Goal: Information Seeking & Learning: Learn about a topic

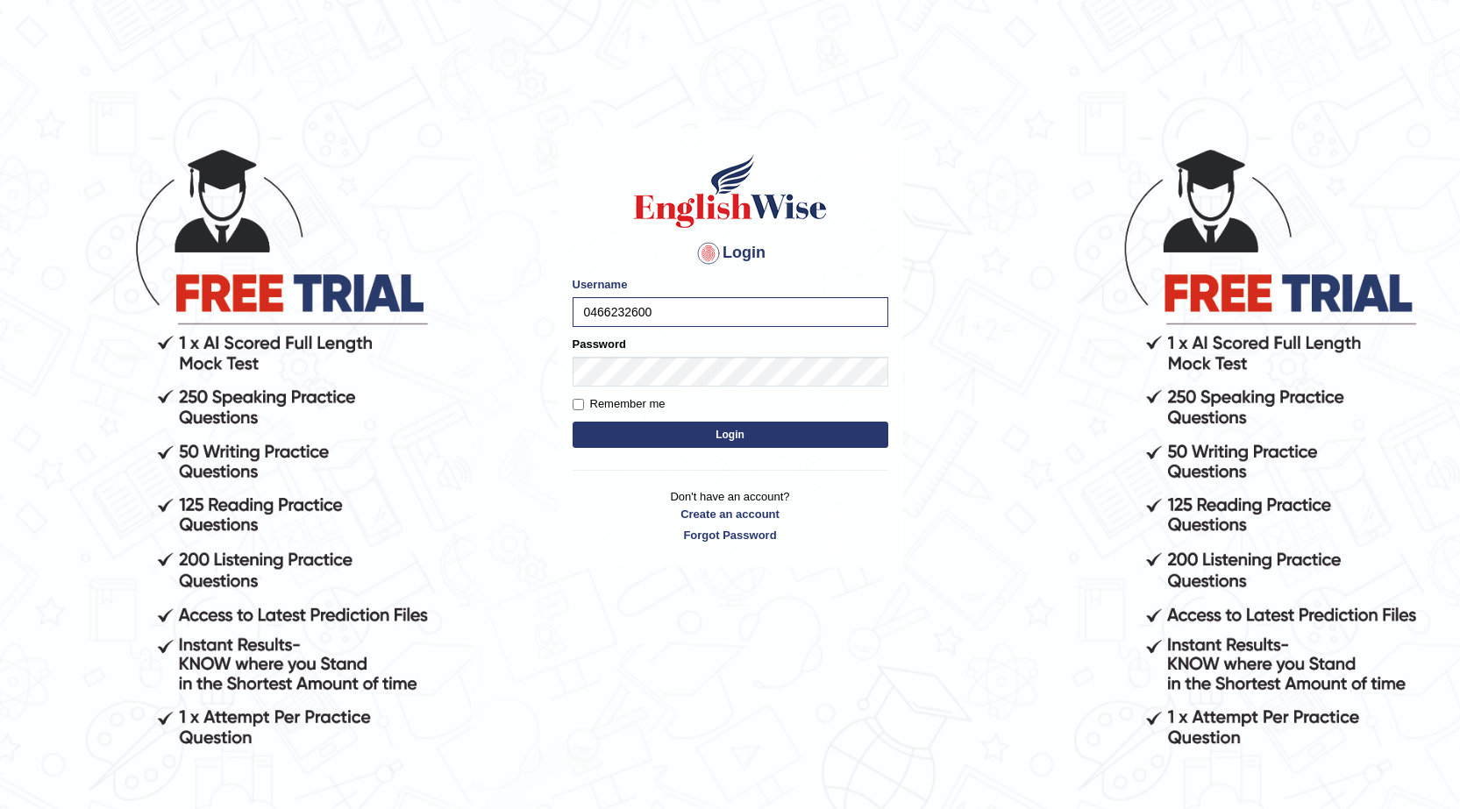
click at [745, 437] on button "Login" at bounding box center [730, 435] width 316 height 26
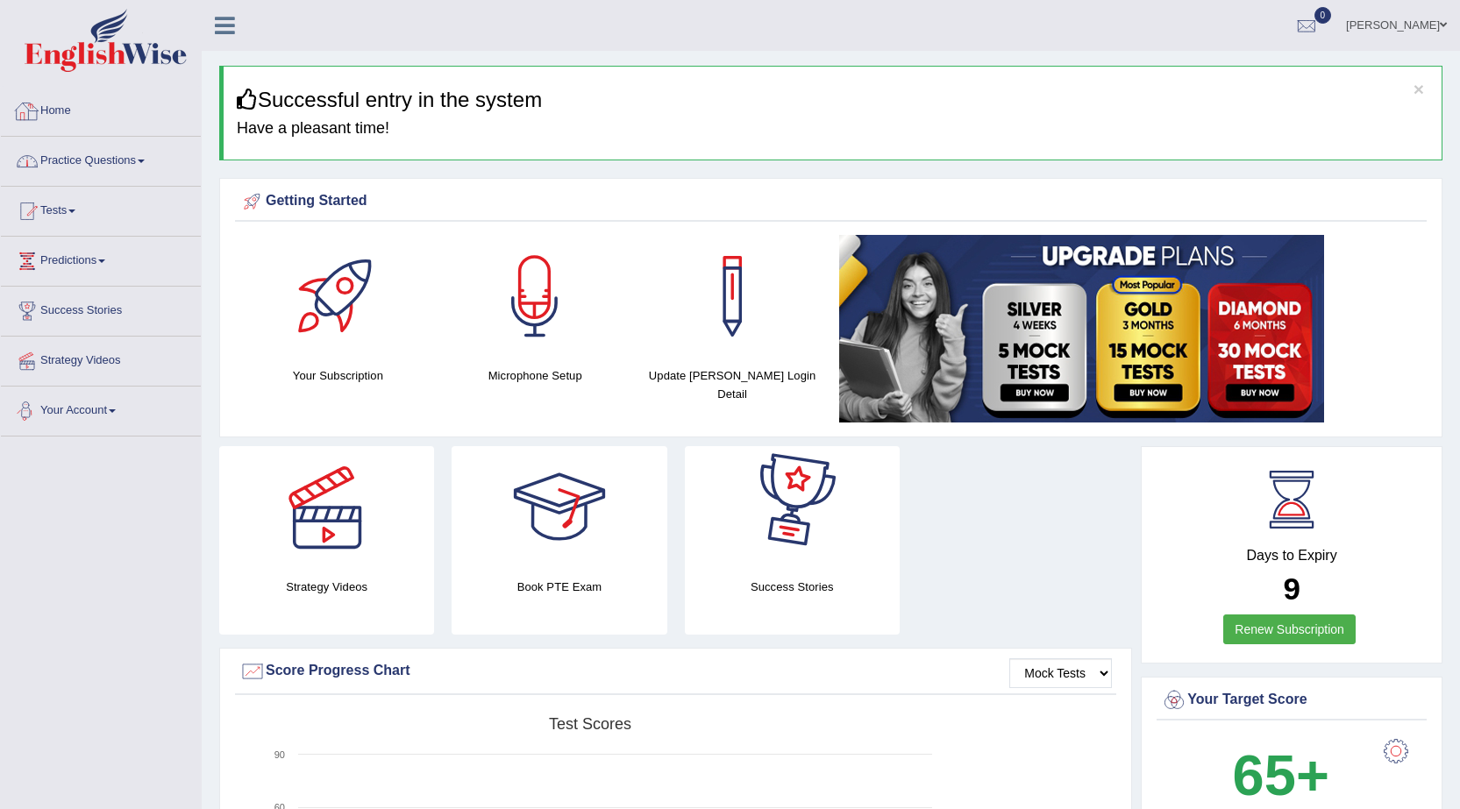
click at [105, 152] on link "Practice Questions" at bounding box center [101, 159] width 200 height 44
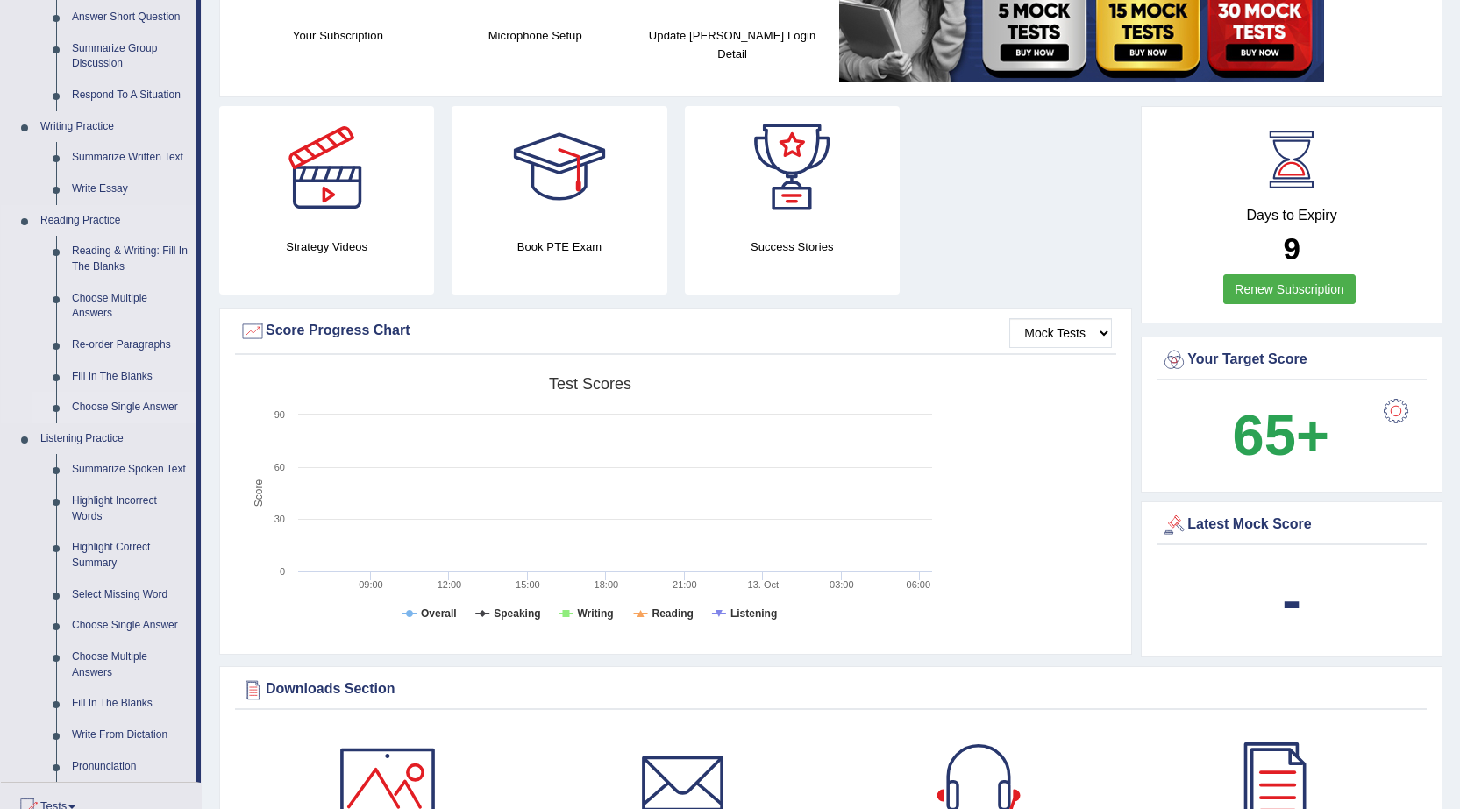
scroll to position [351, 0]
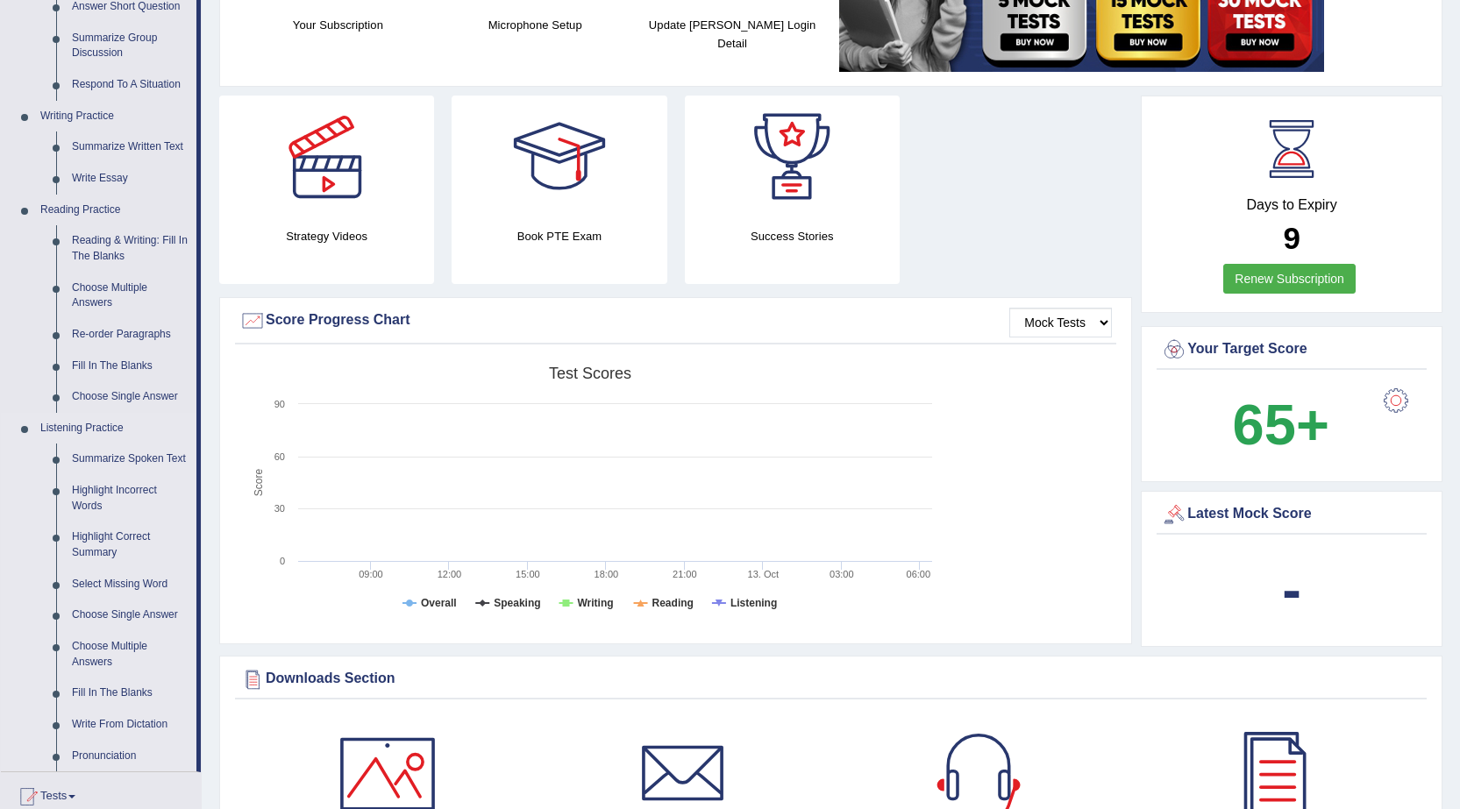
click at [129, 367] on link "Fill In The Blanks" at bounding box center [130, 367] width 132 height 32
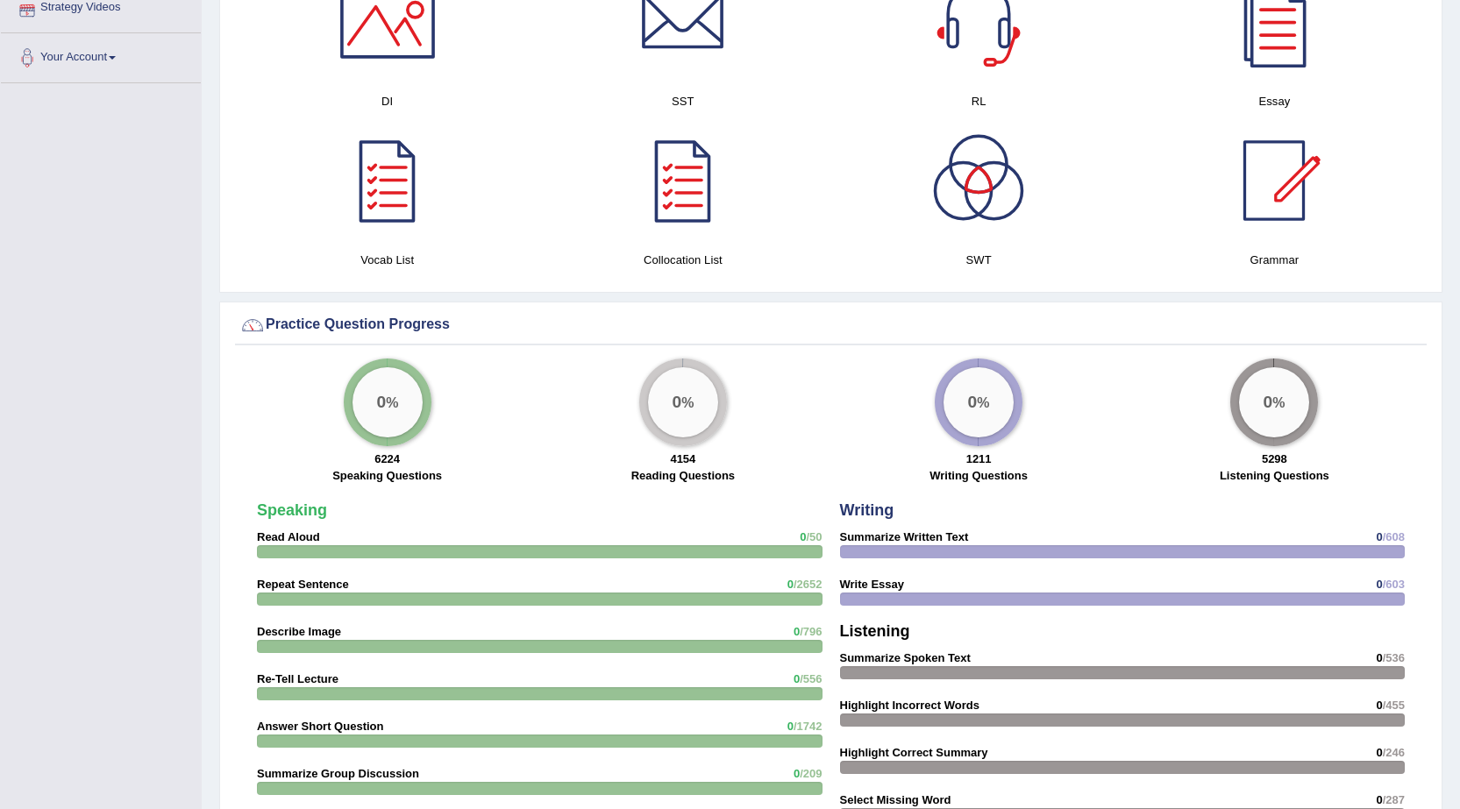
scroll to position [1170, 0]
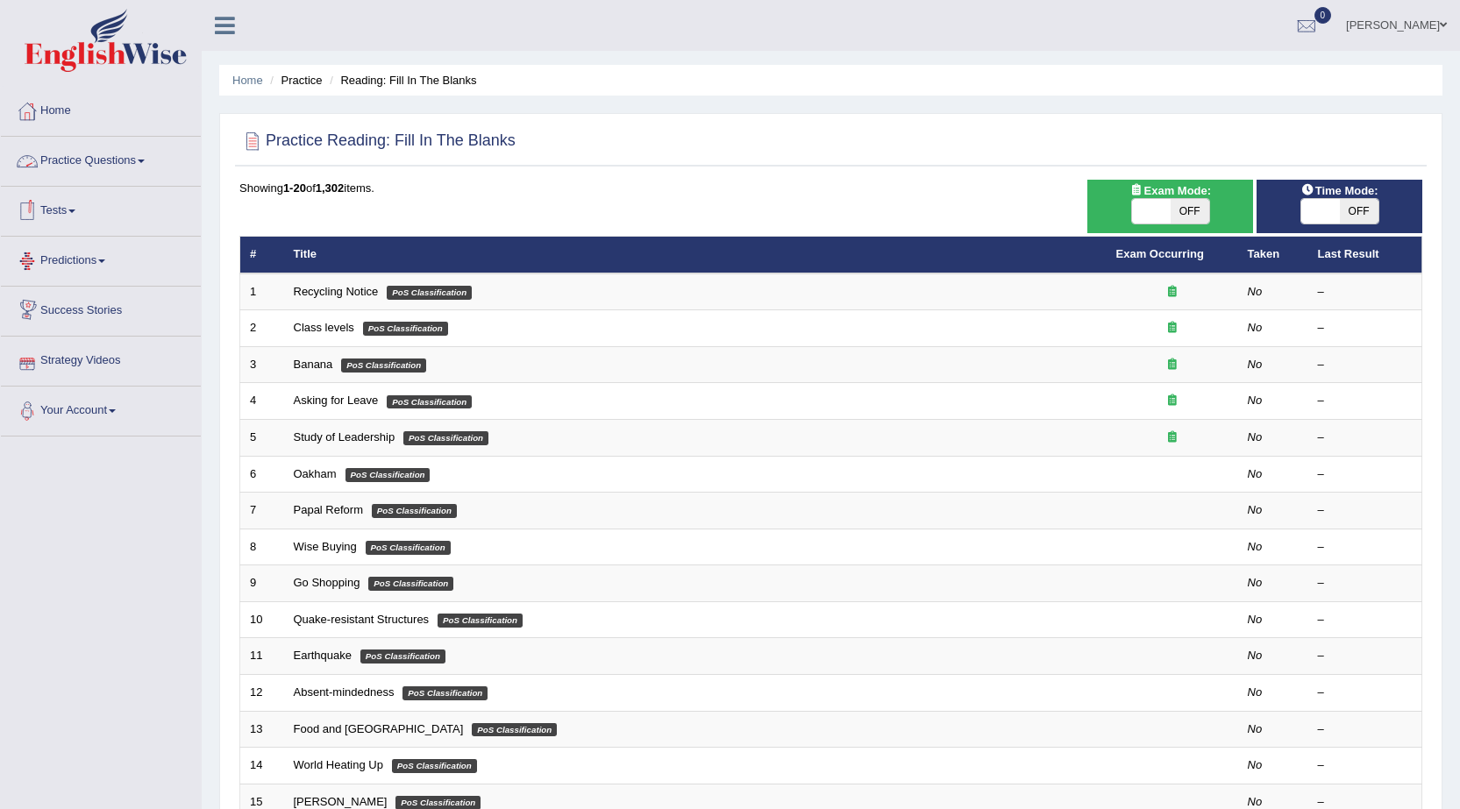
click at [91, 160] on link "Practice Questions" at bounding box center [101, 159] width 200 height 44
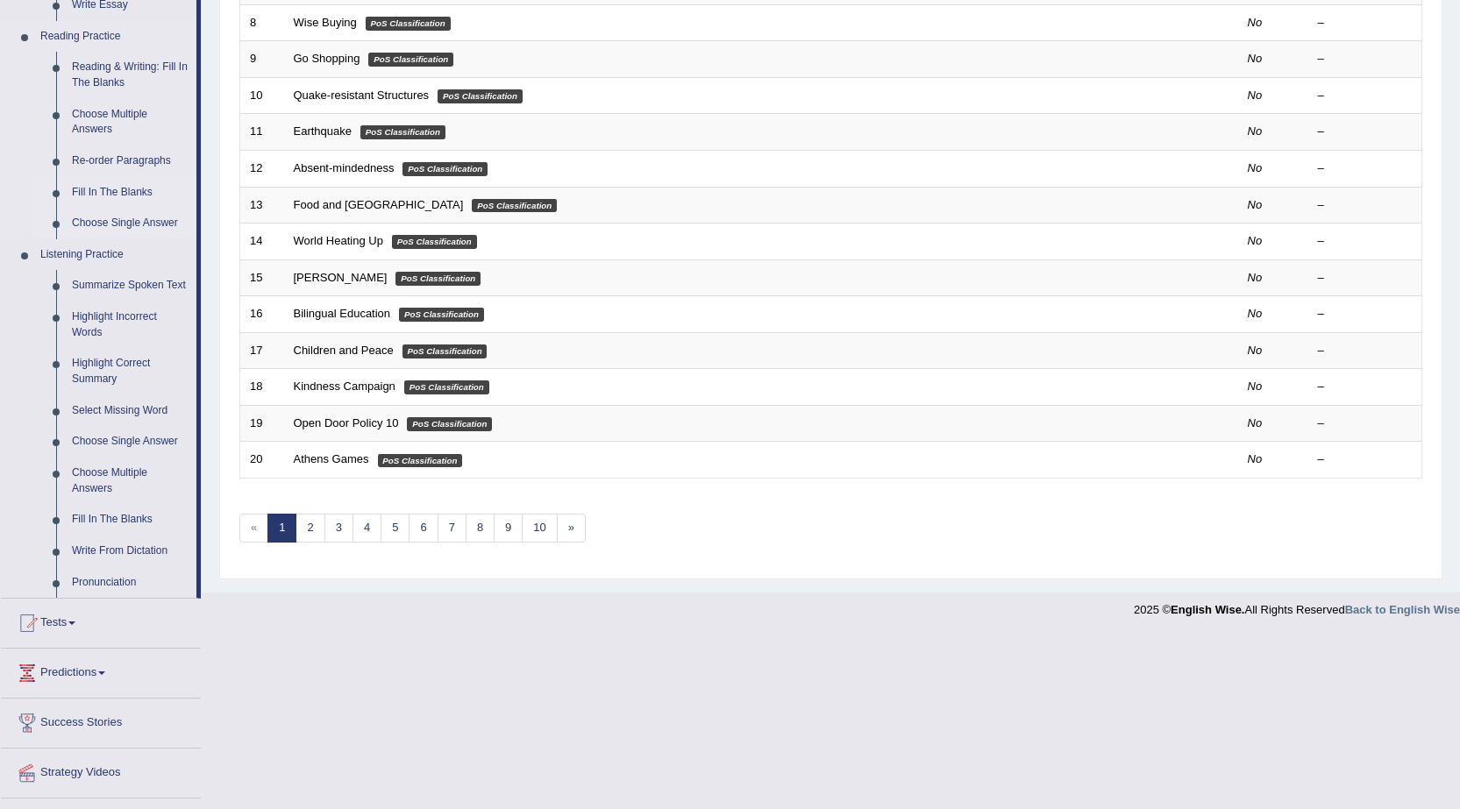
scroll to position [565, 0]
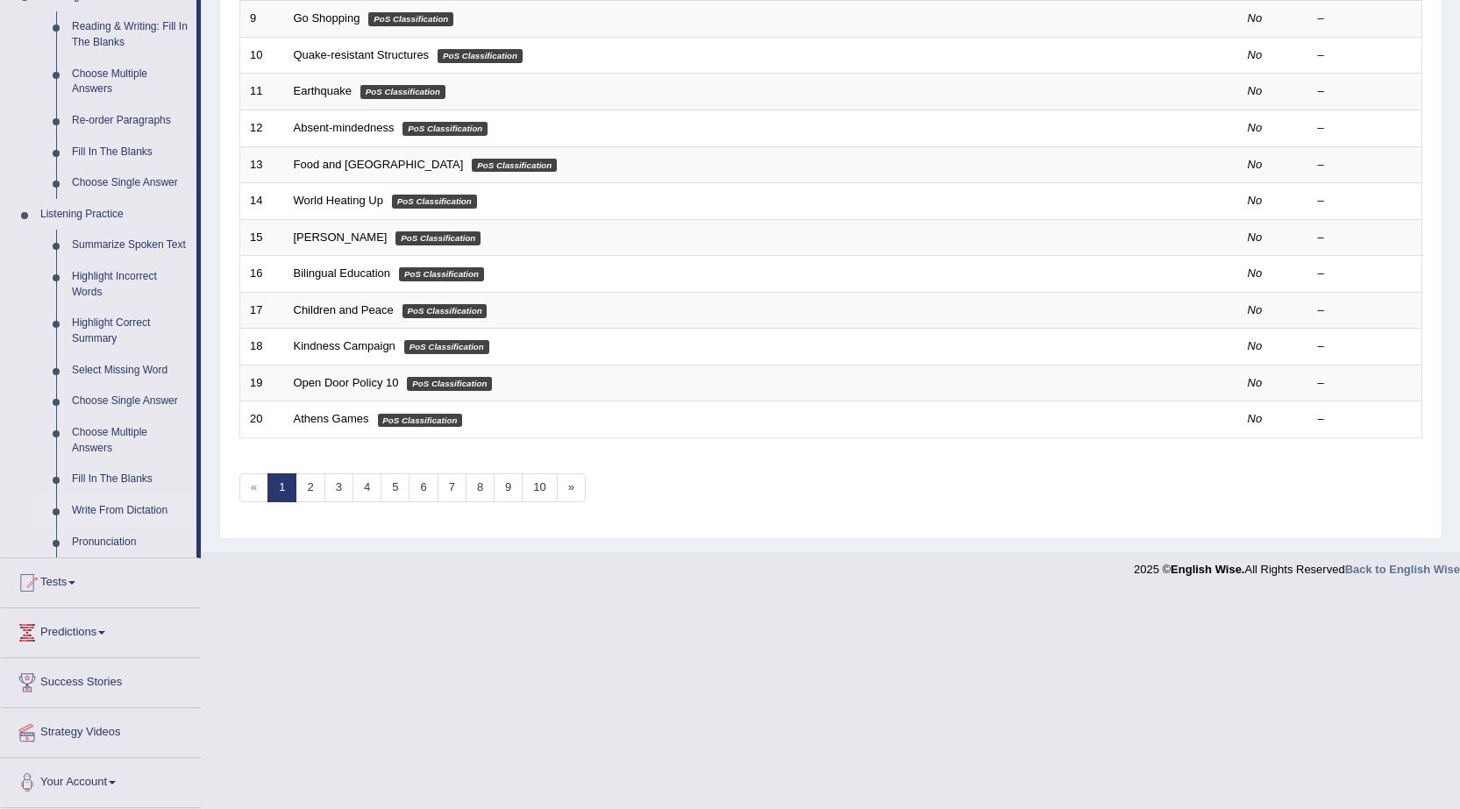
click at [132, 505] on link "Write From Dictation" at bounding box center [130, 511] width 132 height 32
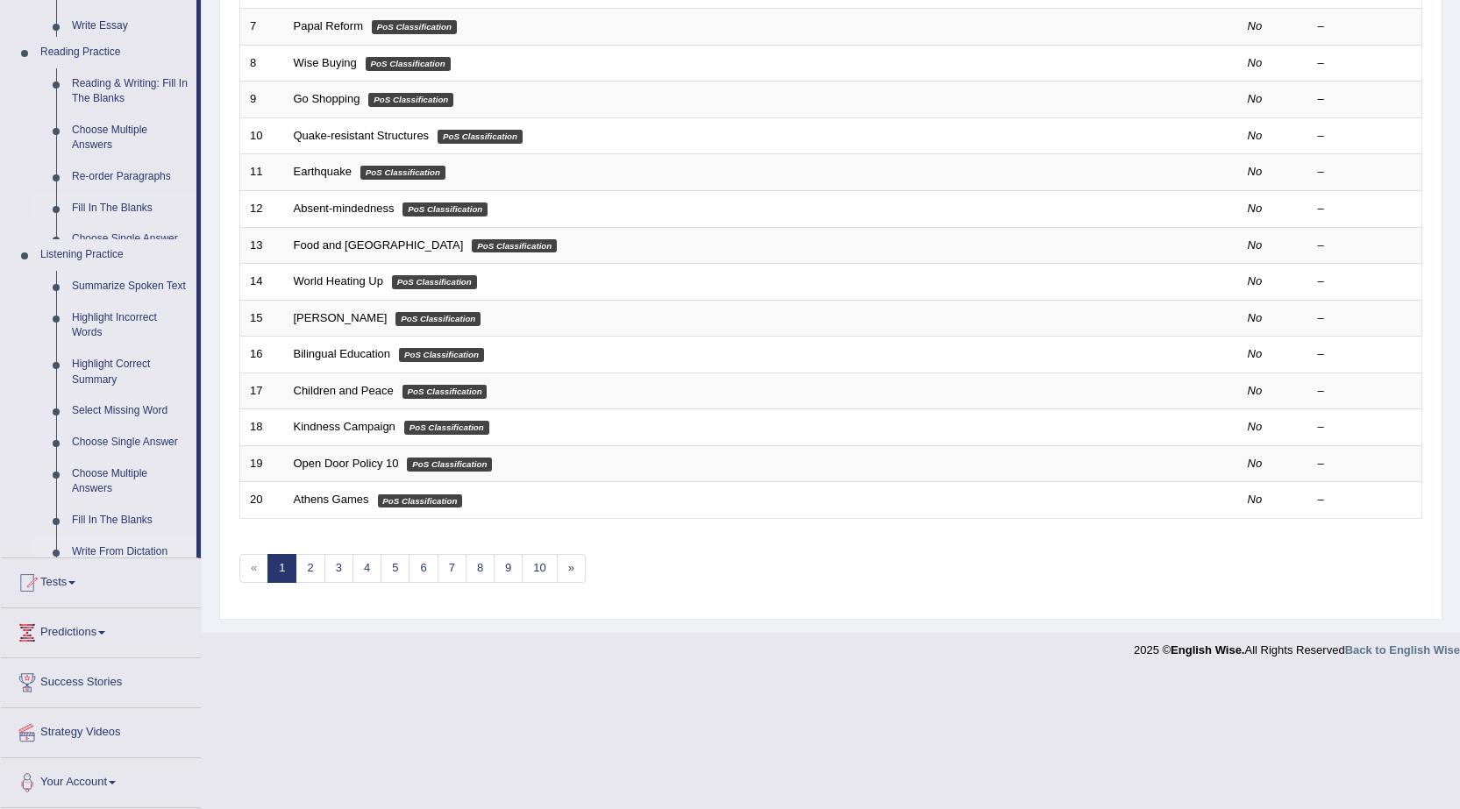
scroll to position [352, 0]
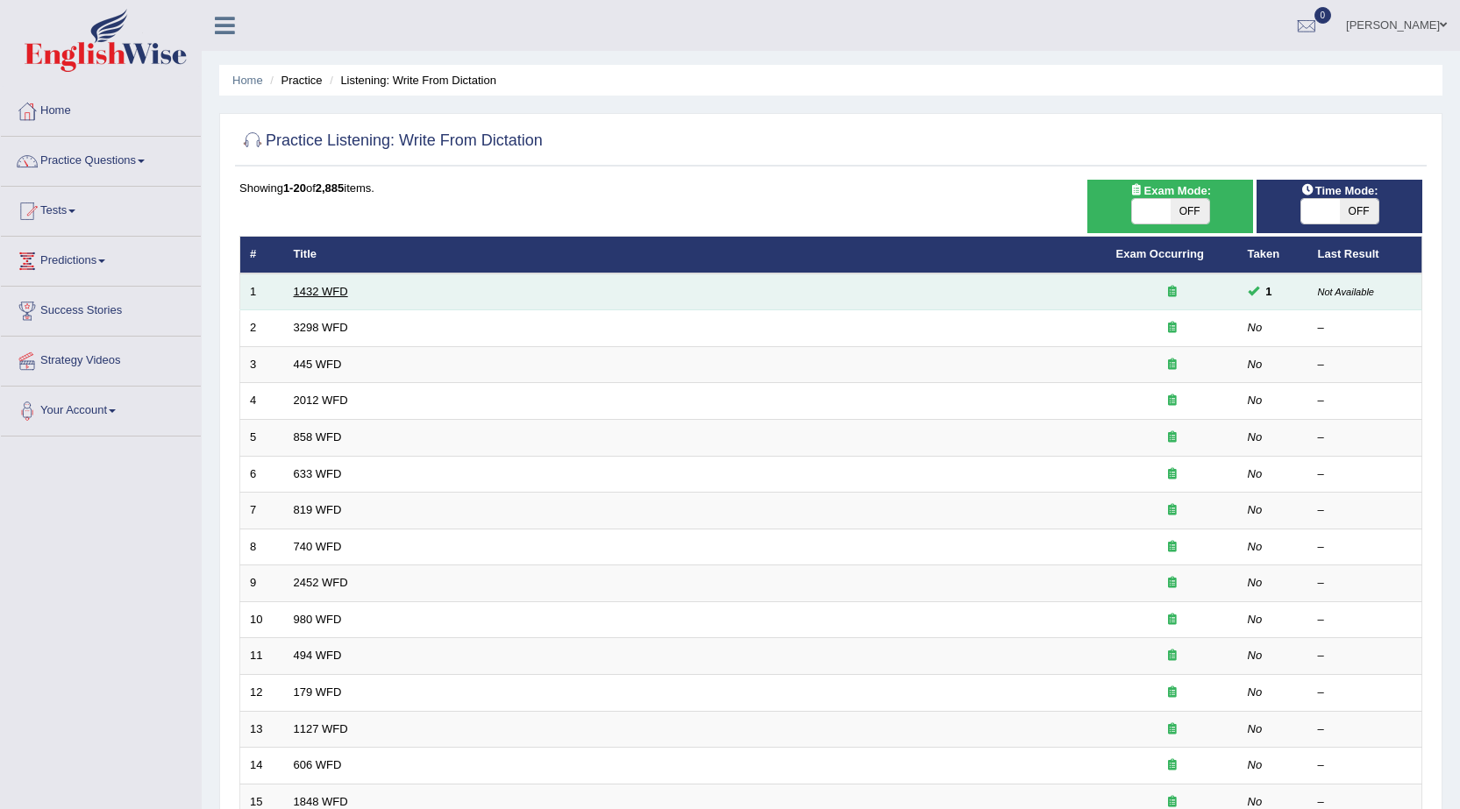
click at [315, 294] on link "1432 WFD" at bounding box center [321, 291] width 54 height 13
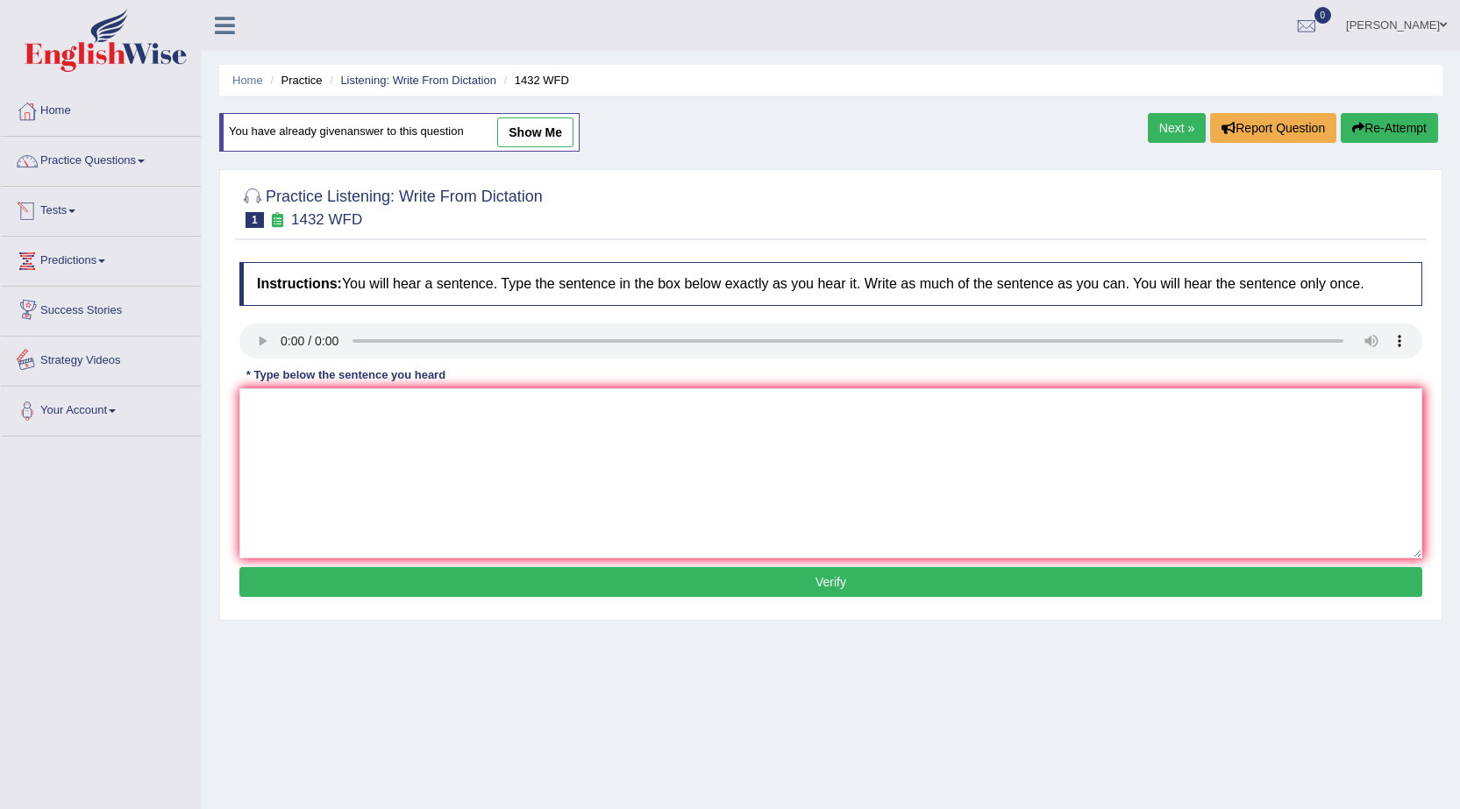
click at [111, 365] on link "Strategy Videos" at bounding box center [101, 359] width 200 height 44
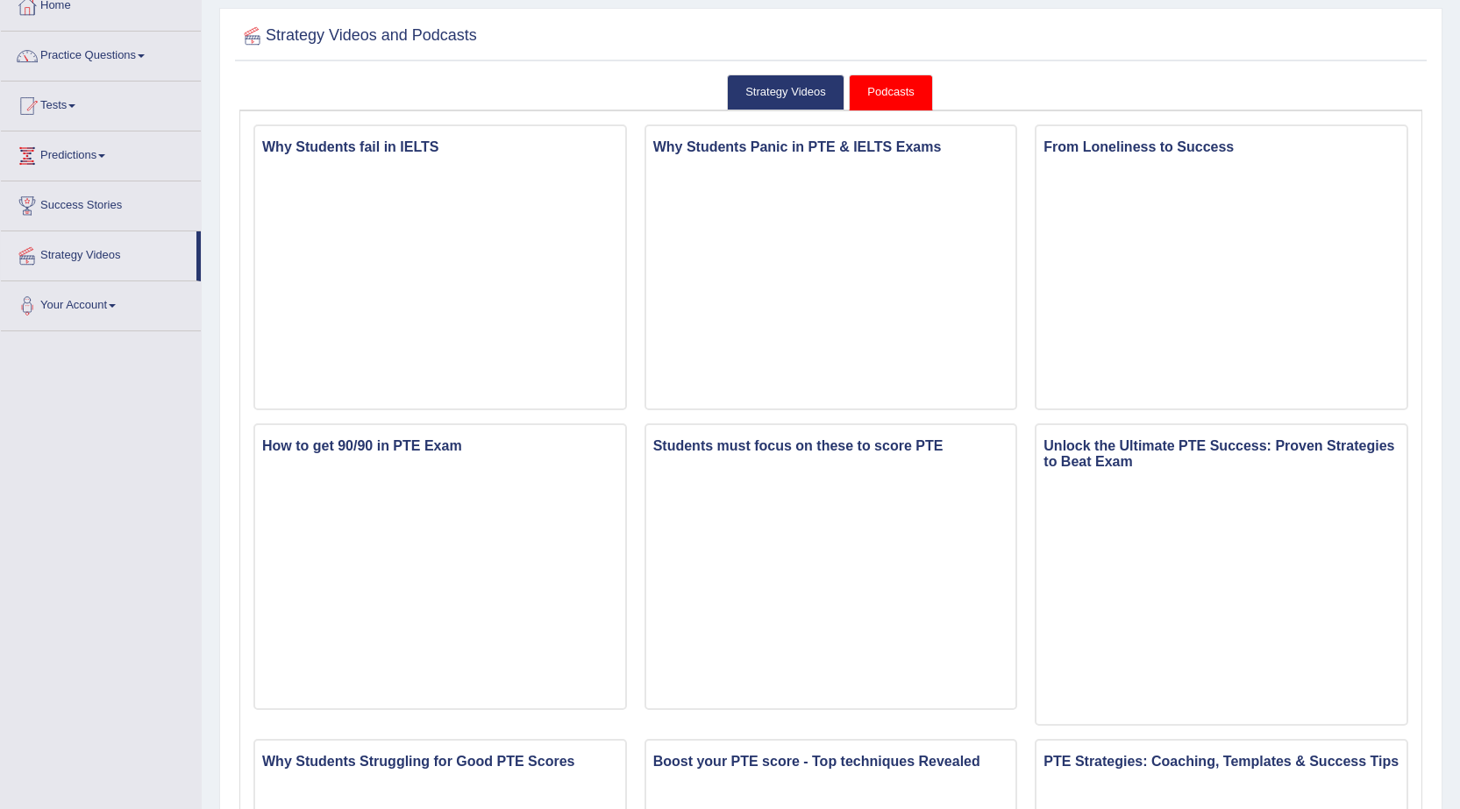
scroll to position [88, 0]
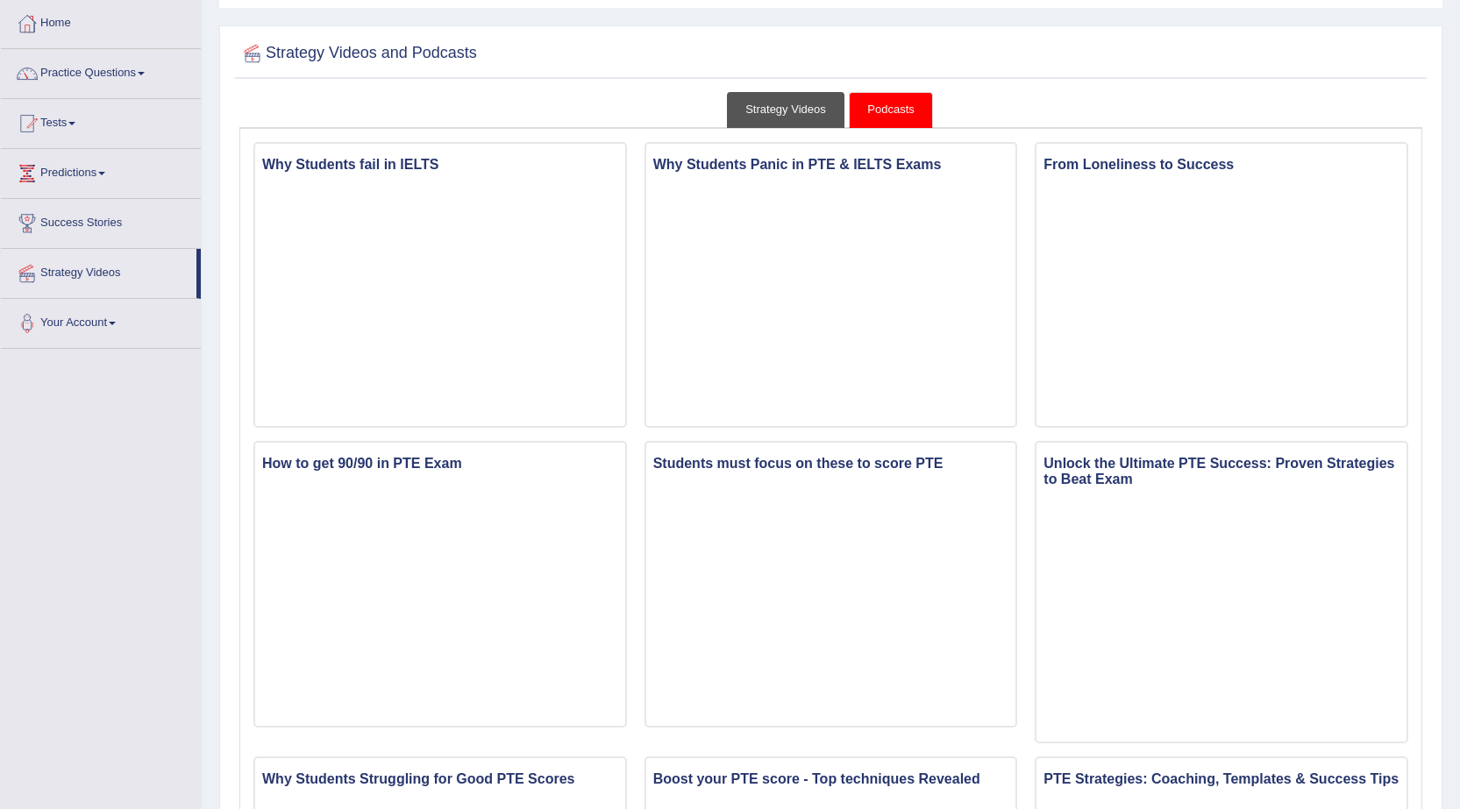
click at [803, 116] on link "Strategy Videos" at bounding box center [785, 110] width 117 height 36
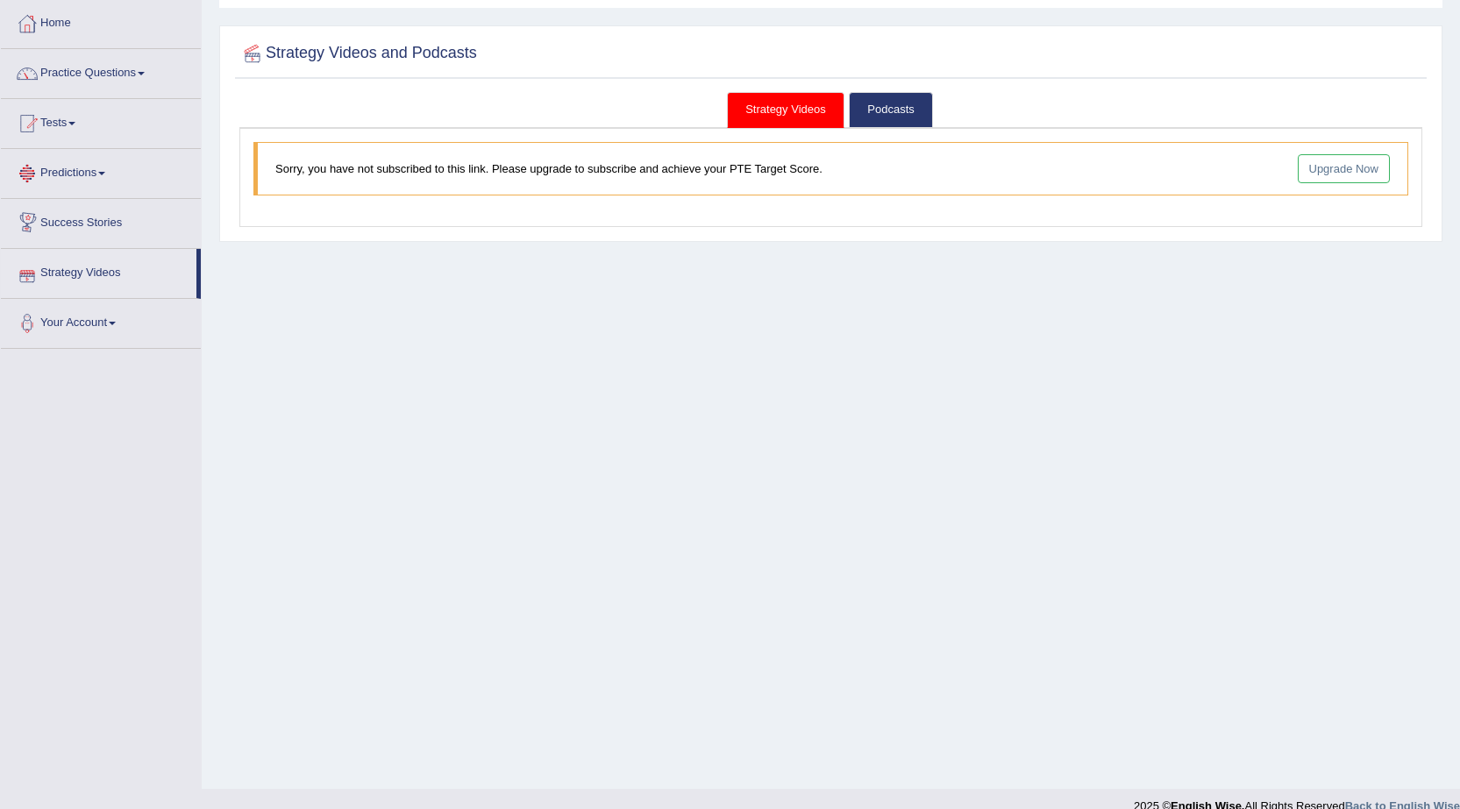
click at [92, 174] on link "Predictions" at bounding box center [101, 171] width 200 height 44
click at [86, 123] on link "Tests" at bounding box center [101, 121] width 200 height 44
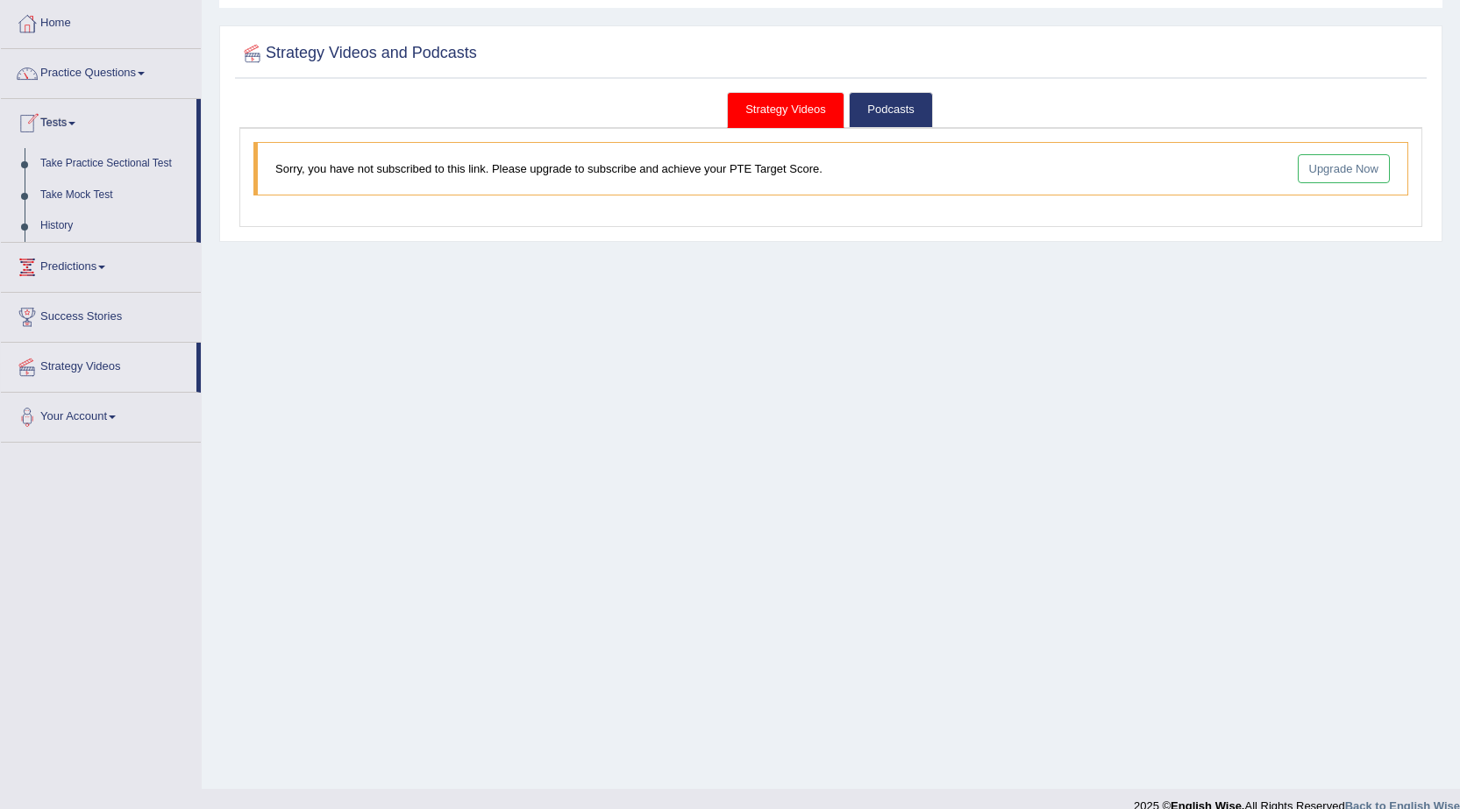
click at [86, 122] on link "Tests" at bounding box center [98, 121] width 195 height 44
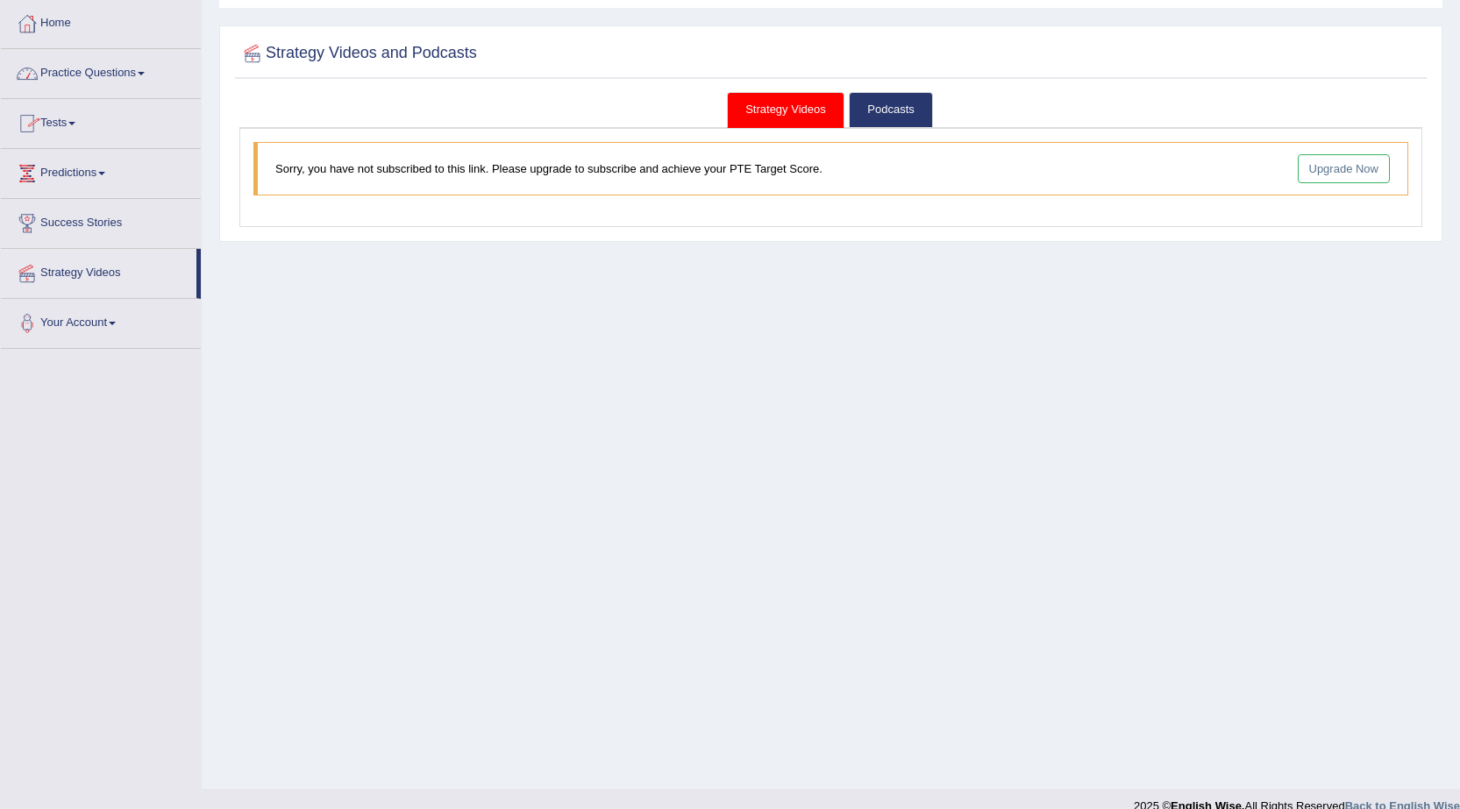
click at [124, 76] on link "Practice Questions" at bounding box center [101, 71] width 200 height 44
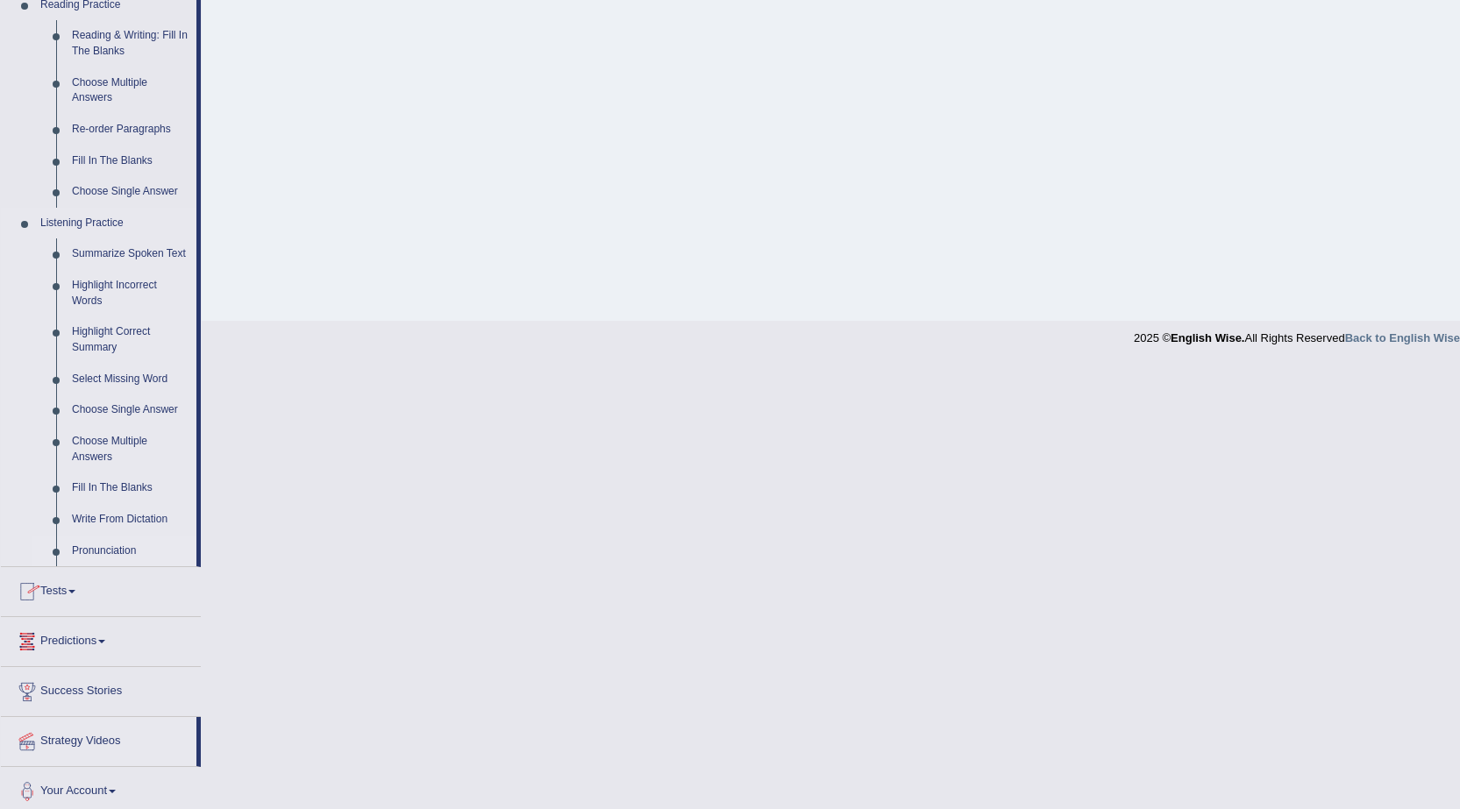
scroll to position [565, 0]
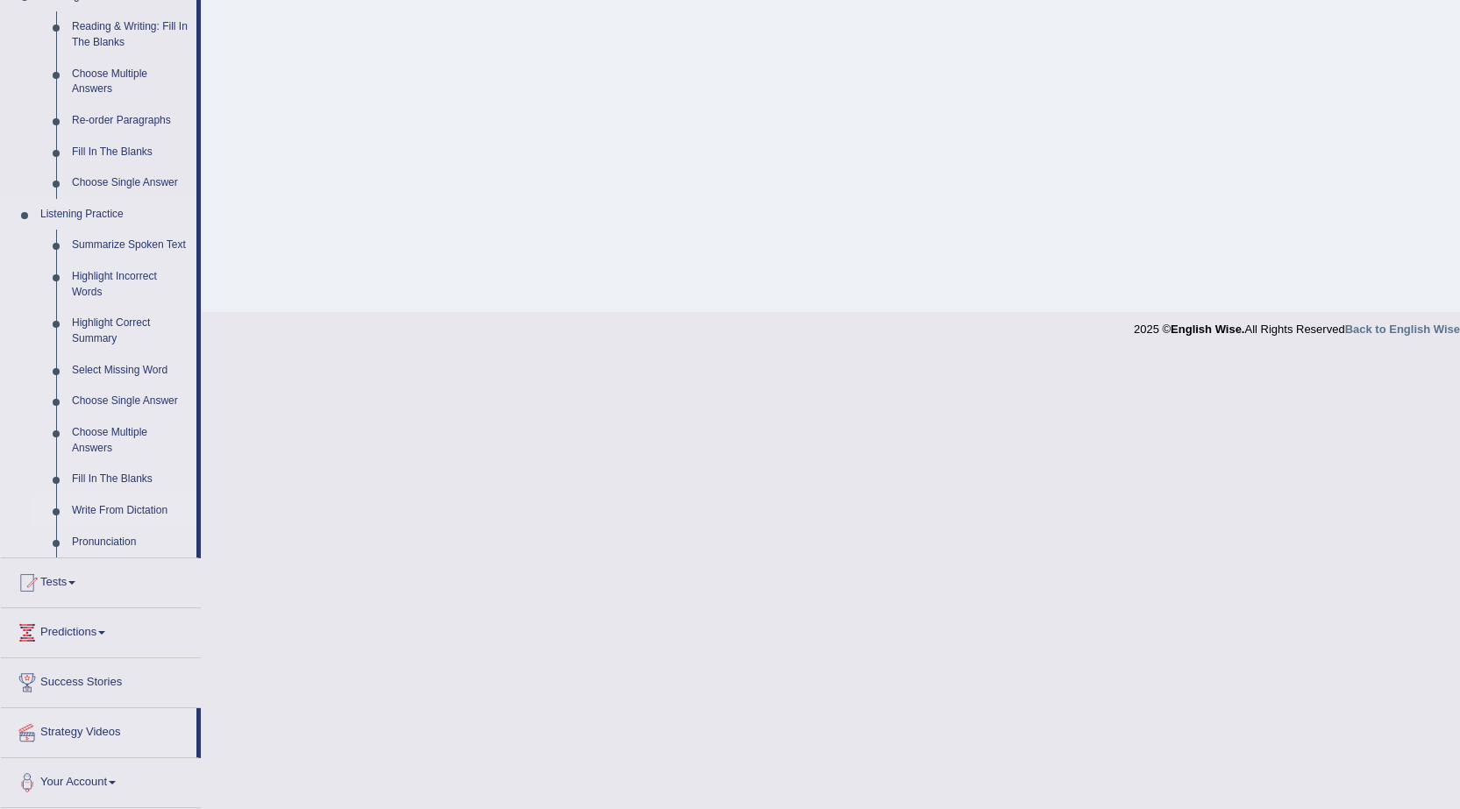
click at [137, 501] on link "Write From Dictation" at bounding box center [130, 511] width 132 height 32
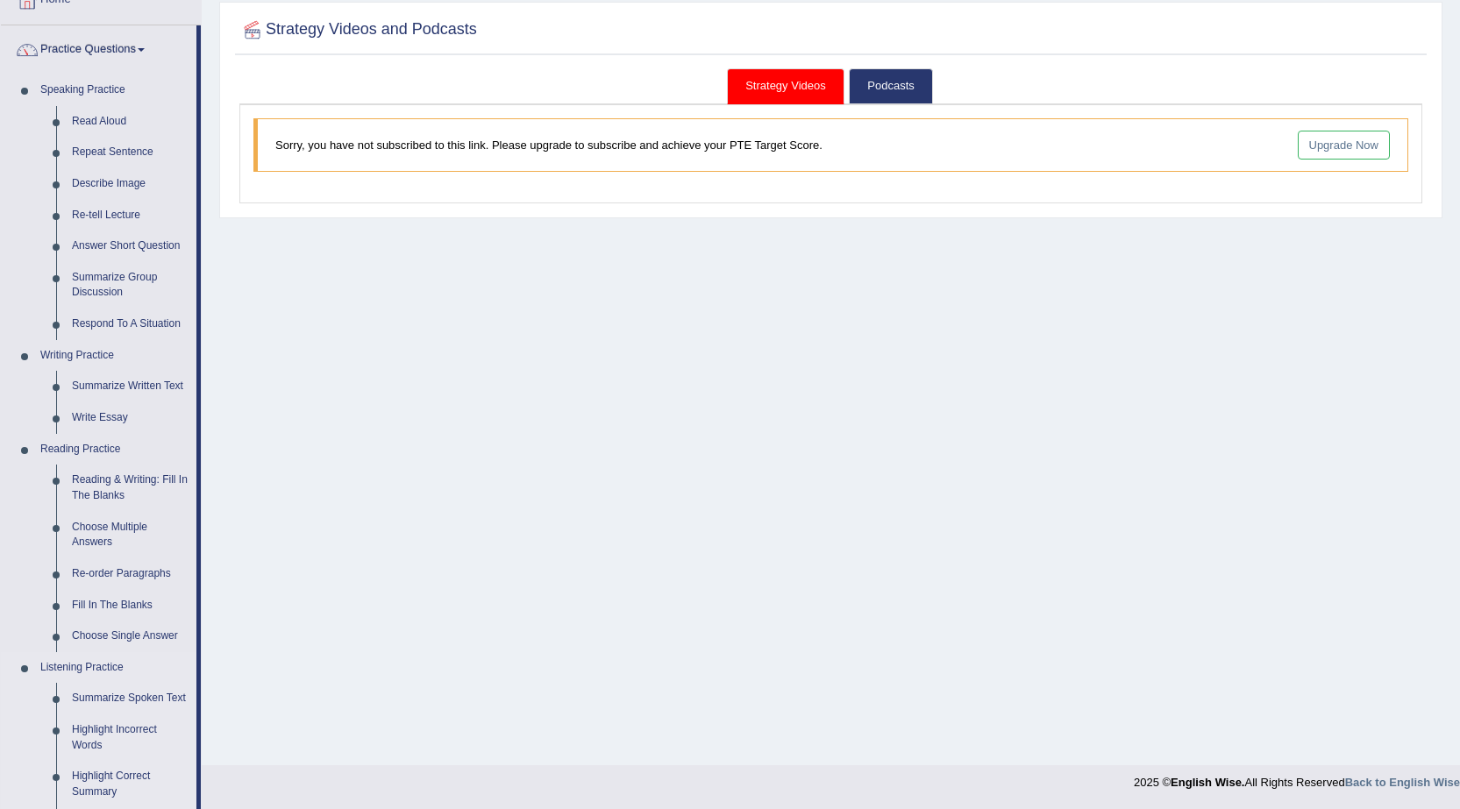
scroll to position [122, 0]
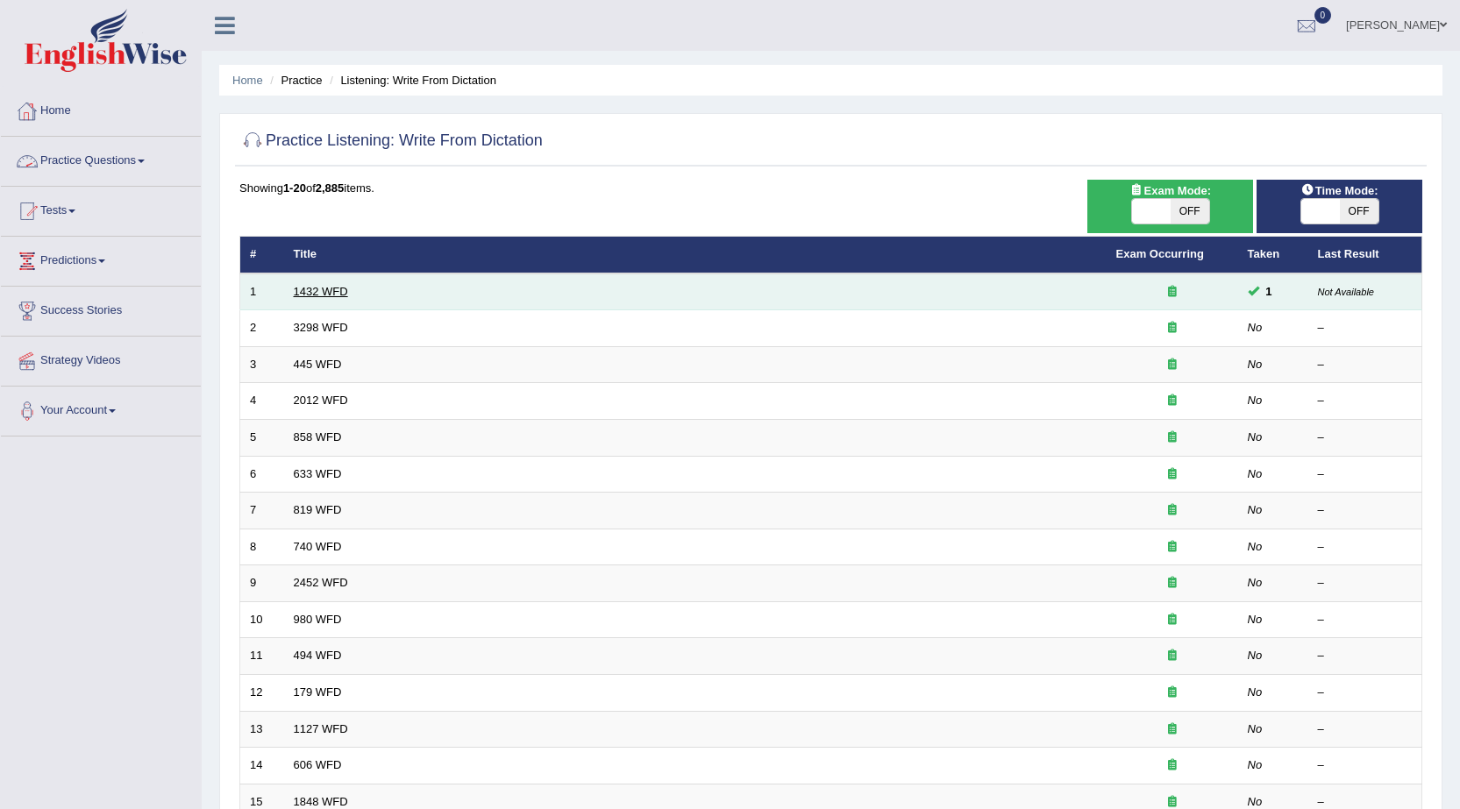
click at [297, 291] on link "1432 WFD" at bounding box center [321, 291] width 54 height 13
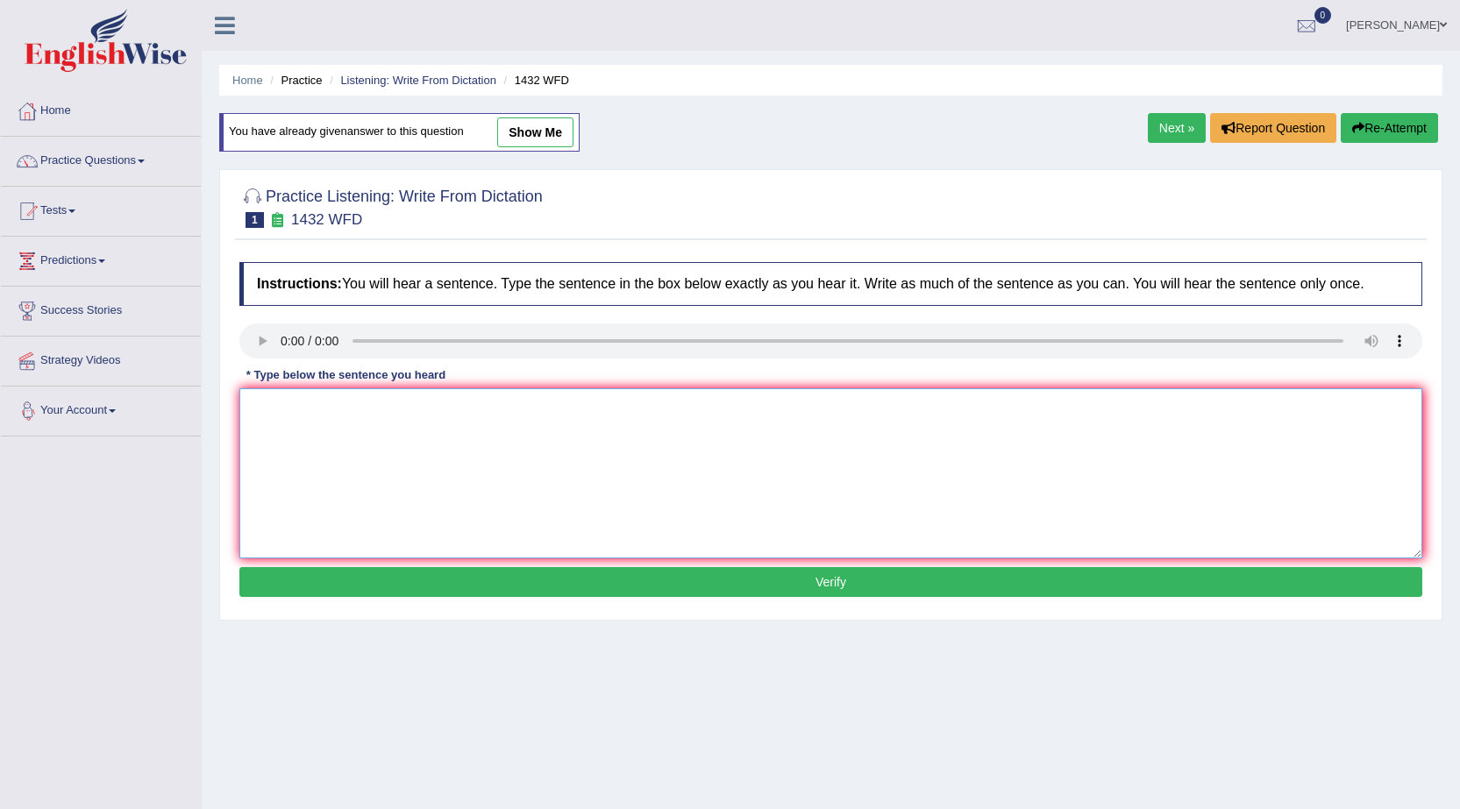
click at [439, 416] on textarea at bounding box center [830, 473] width 1183 height 170
click at [261, 404] on textarea "more physical activityn is more beneficial to your health" at bounding box center [830, 473] width 1183 height 170
click at [376, 401] on textarea "More physical activityn is more beneficial to your health" at bounding box center [830, 473] width 1183 height 170
click at [515, 409] on textarea "More physical activity activities is more beneficial to your health" at bounding box center [830, 473] width 1183 height 170
click at [620, 409] on textarea "More physical activity activities is more beneficial to your health" at bounding box center [830, 473] width 1183 height 170
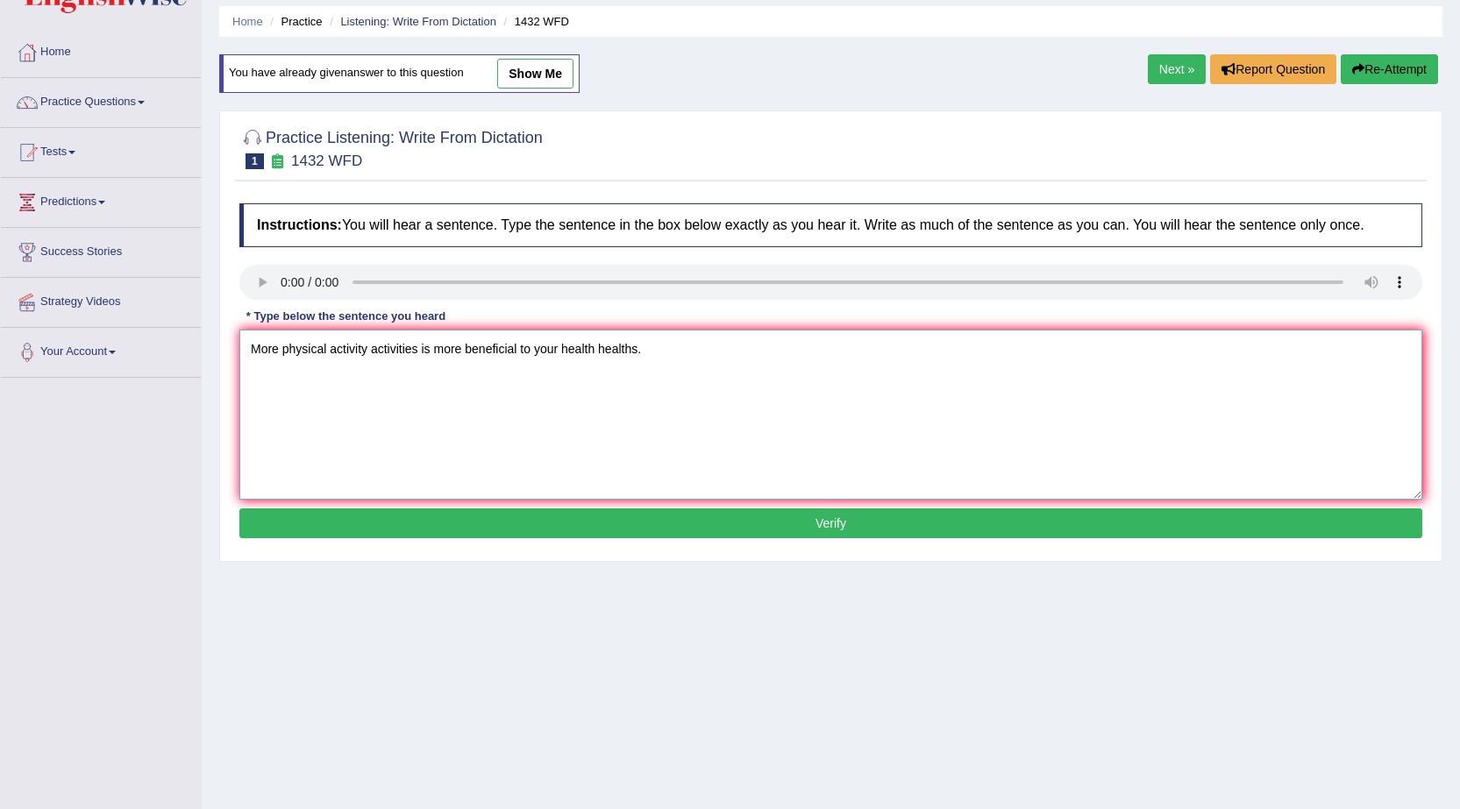
scroll to position [111, 0]
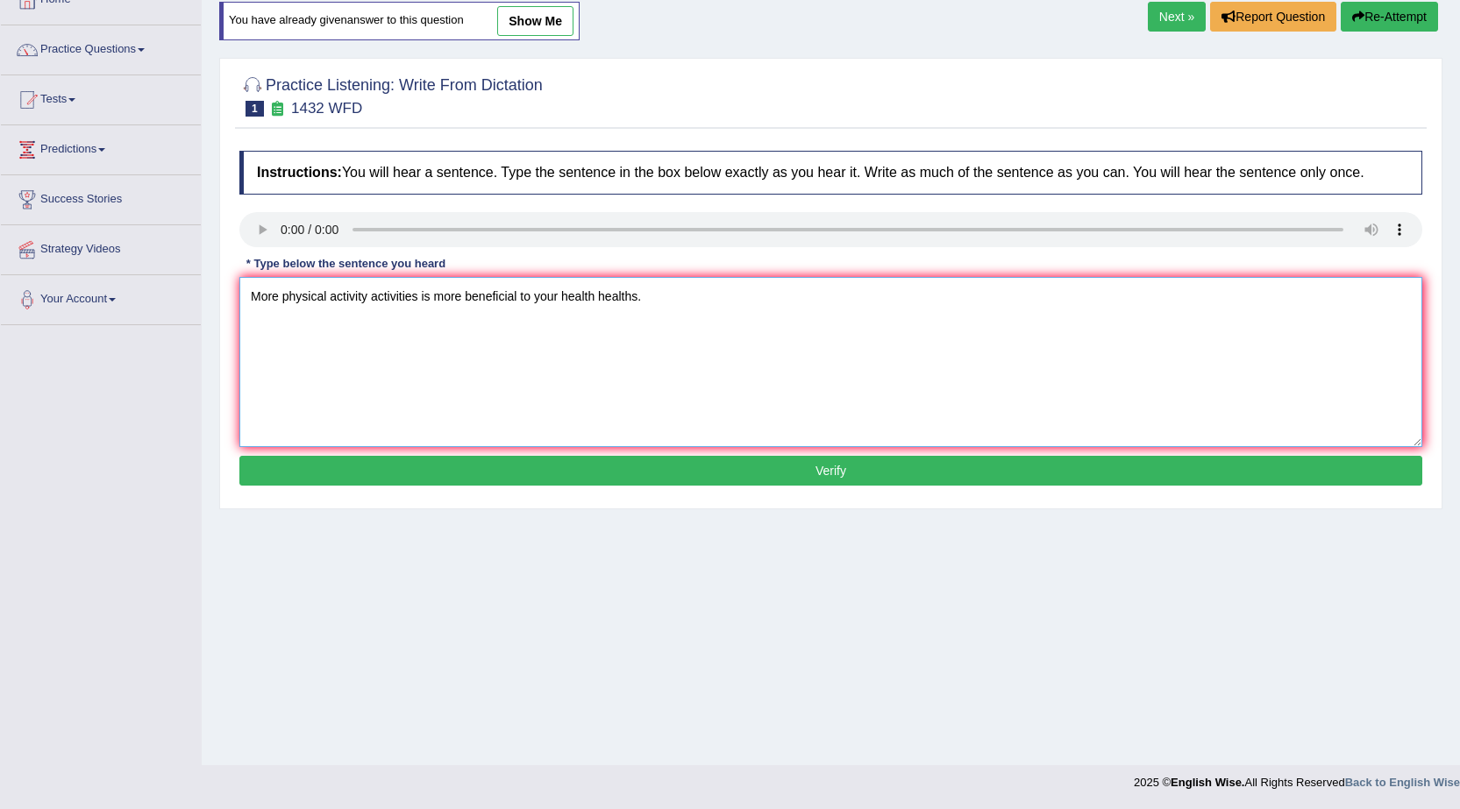
type textarea "More physical activity activities is more beneficial to your health healths."
click at [770, 467] on button "Verify" at bounding box center [830, 471] width 1183 height 30
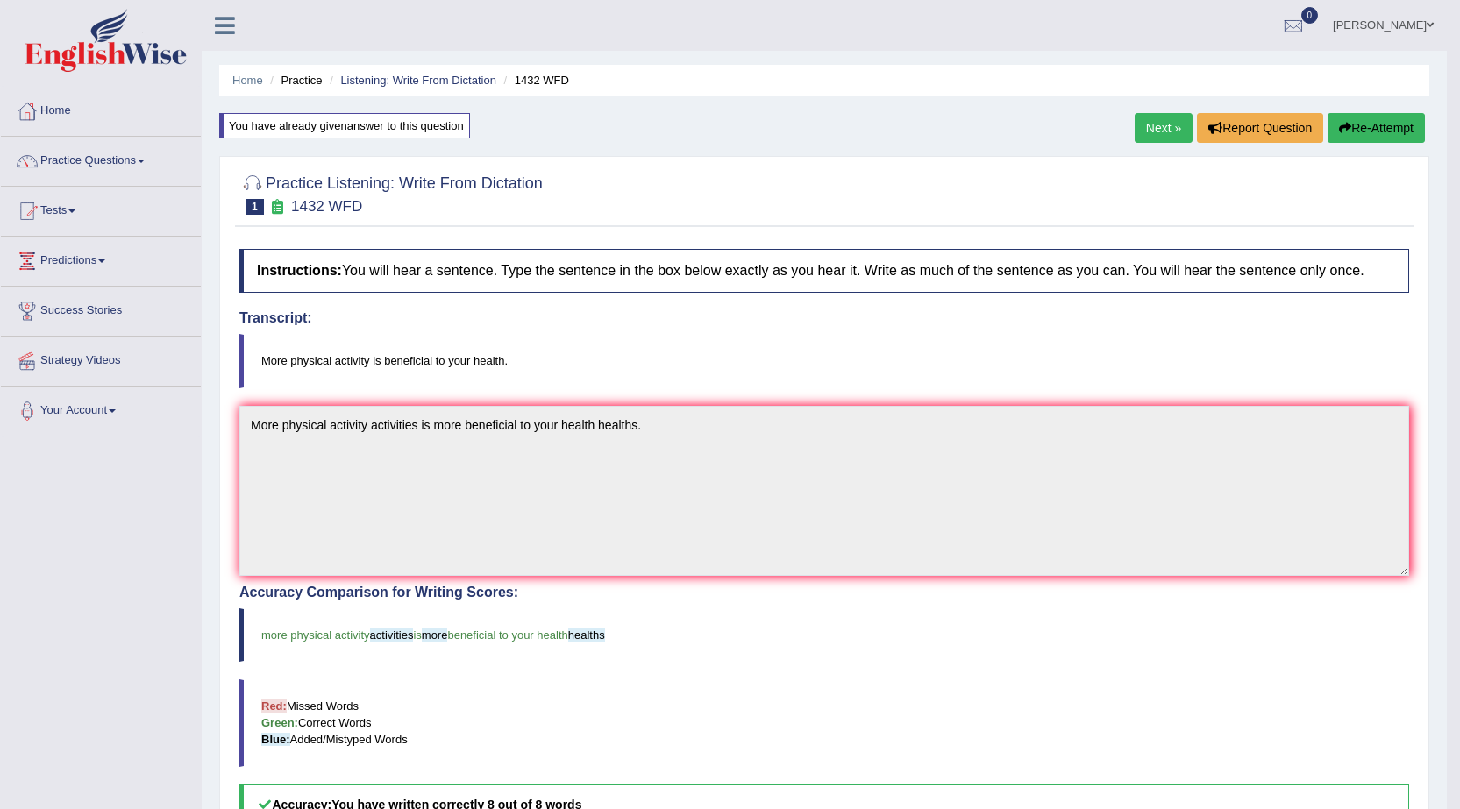
scroll to position [320, 0]
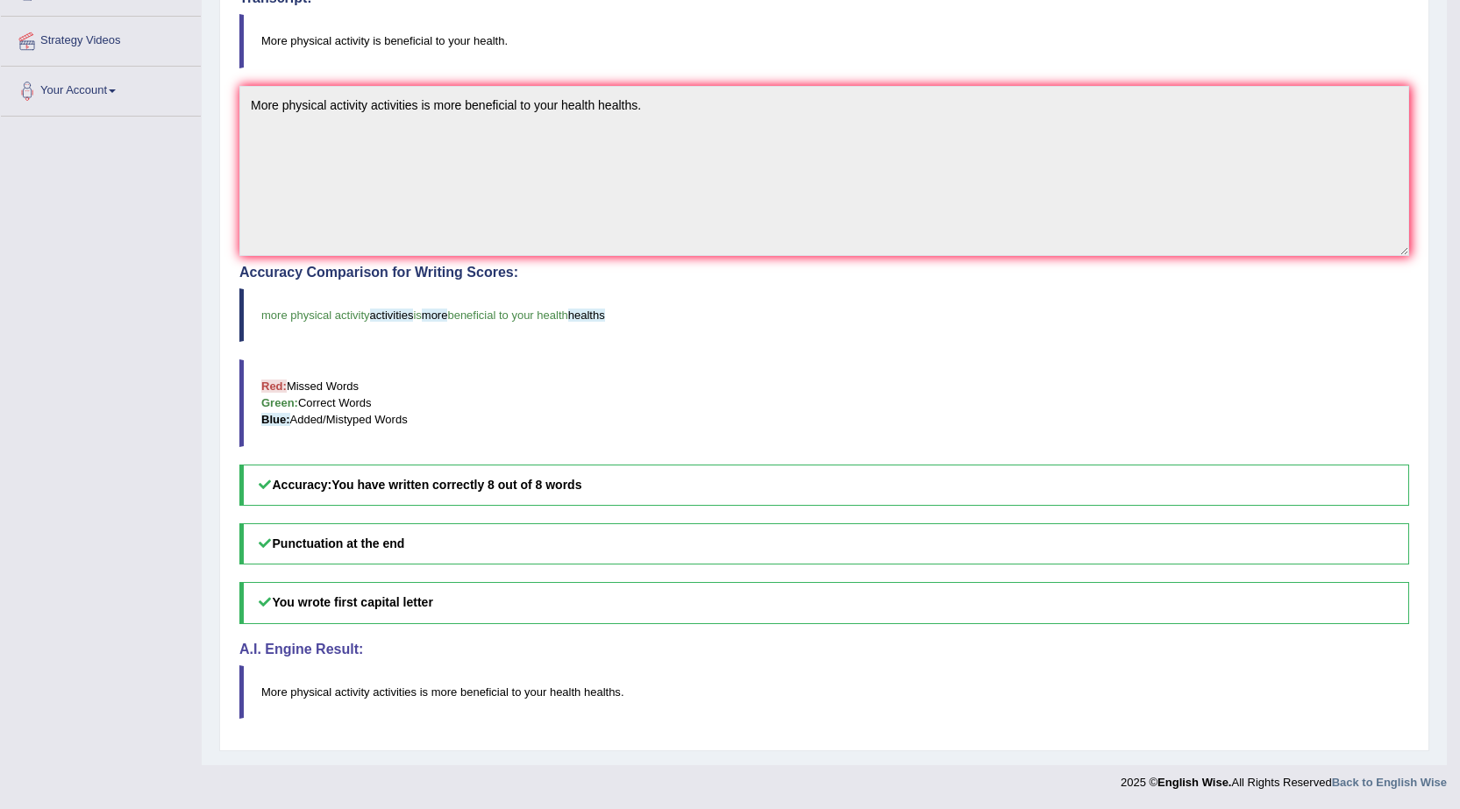
click at [357, 603] on h5 "You wrote first capital letter" at bounding box center [823, 602] width 1169 height 41
click at [373, 547] on h5 "Punctuation at the end" at bounding box center [823, 543] width 1169 height 41
click at [421, 482] on b "You have written correctly 8 out of 8 words" at bounding box center [456, 485] width 250 height 14
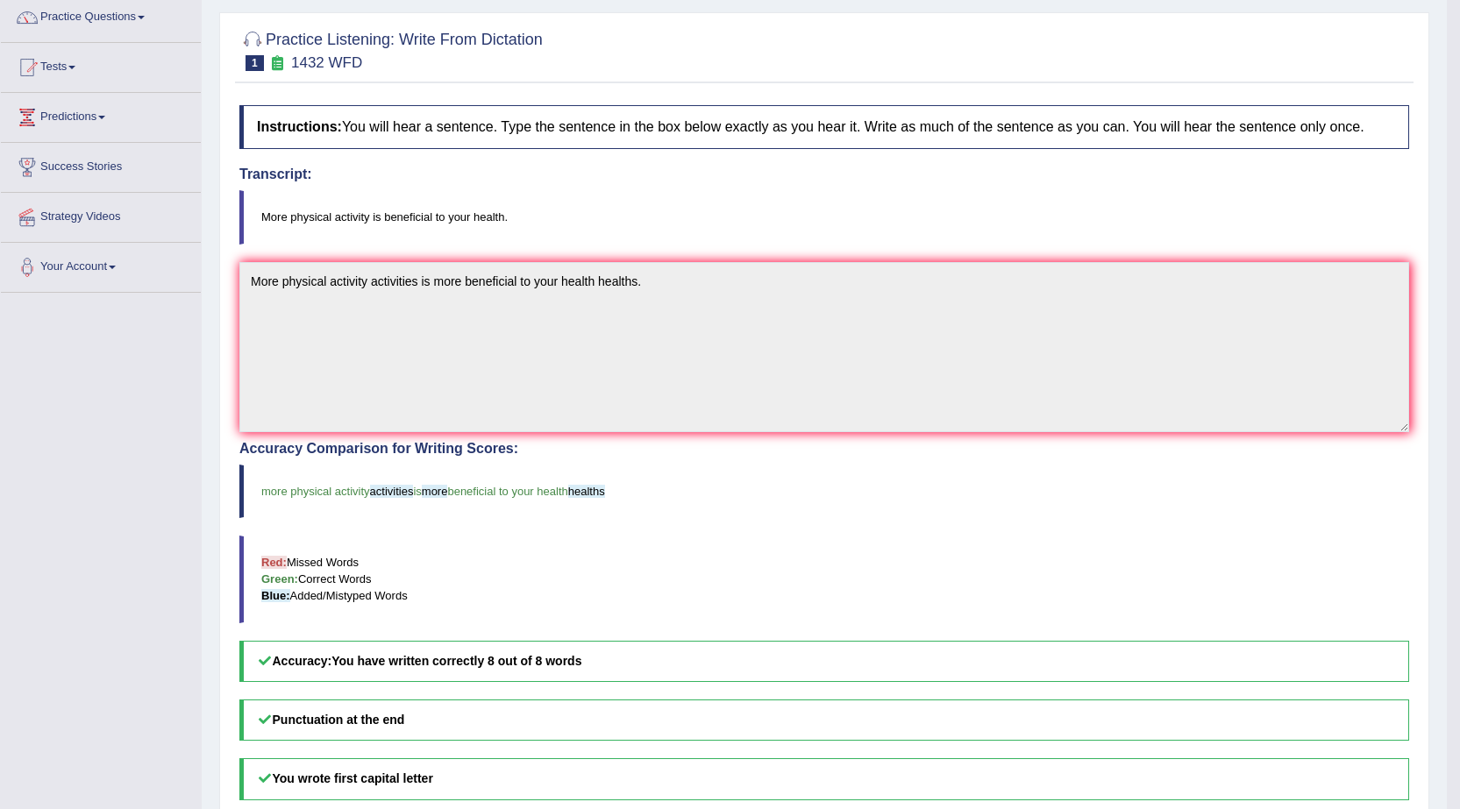
scroll to position [0, 0]
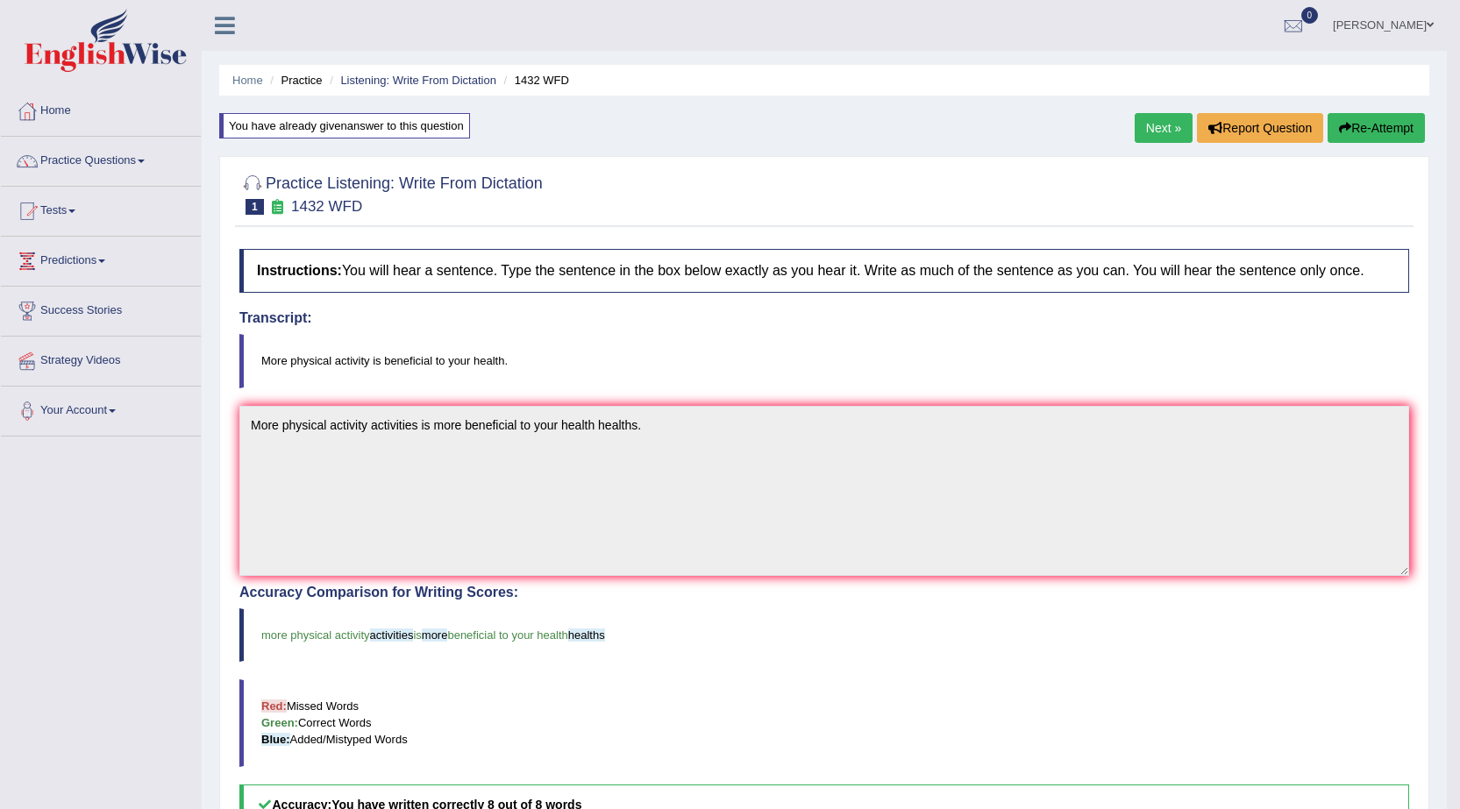
click at [1141, 129] on link "Next »" at bounding box center [1163, 128] width 58 height 30
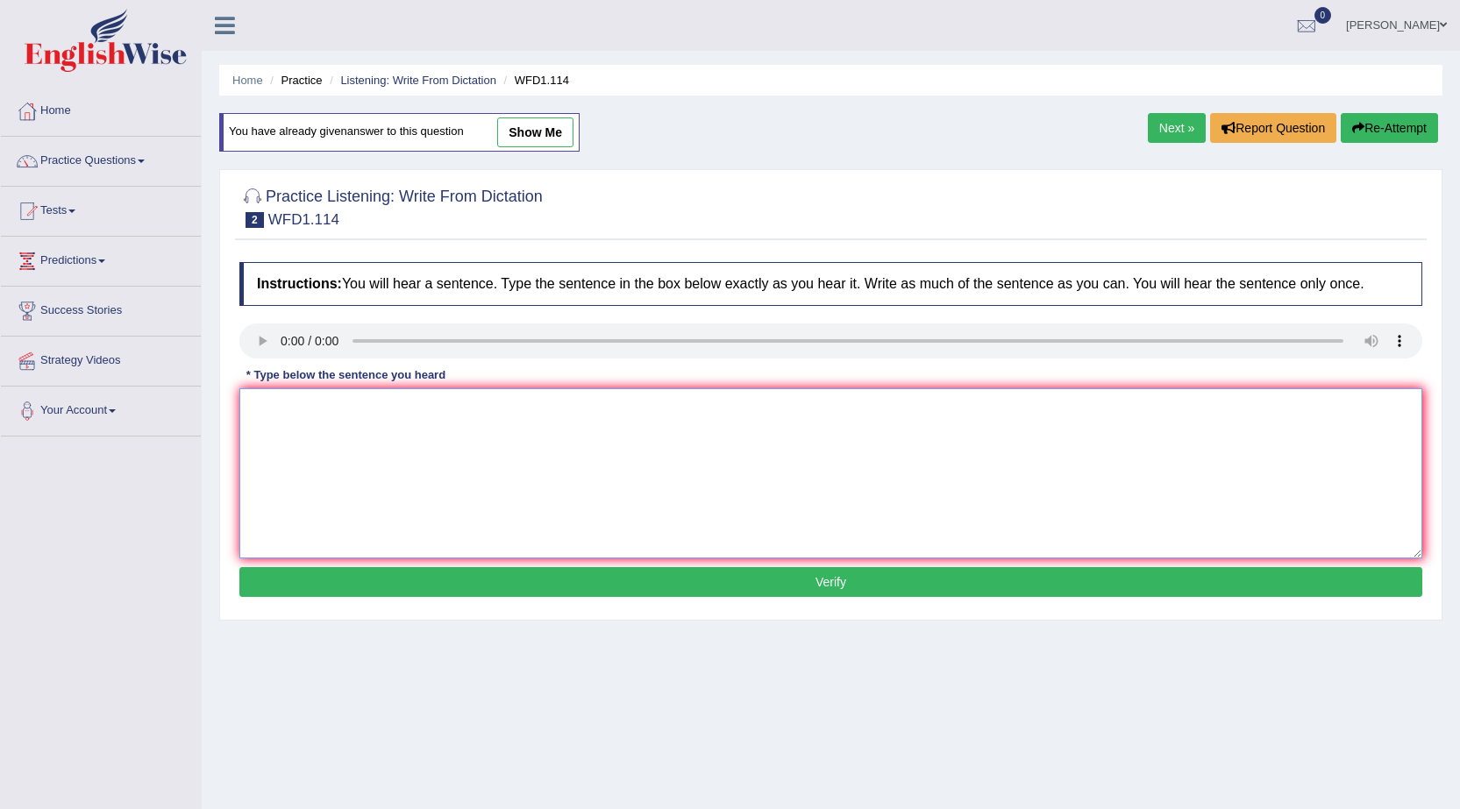
click at [346, 437] on textarea at bounding box center [830, 473] width 1183 height 170
click at [253, 408] on textarea "the authors early works more experimental" at bounding box center [830, 473] width 1183 height 170
click at [539, 423] on textarea "The authors early works more experimental" at bounding box center [830, 473] width 1183 height 170
type textarea "The authors early works more experimental and authenticals."
click at [665, 594] on button "Verify" at bounding box center [830, 582] width 1183 height 30
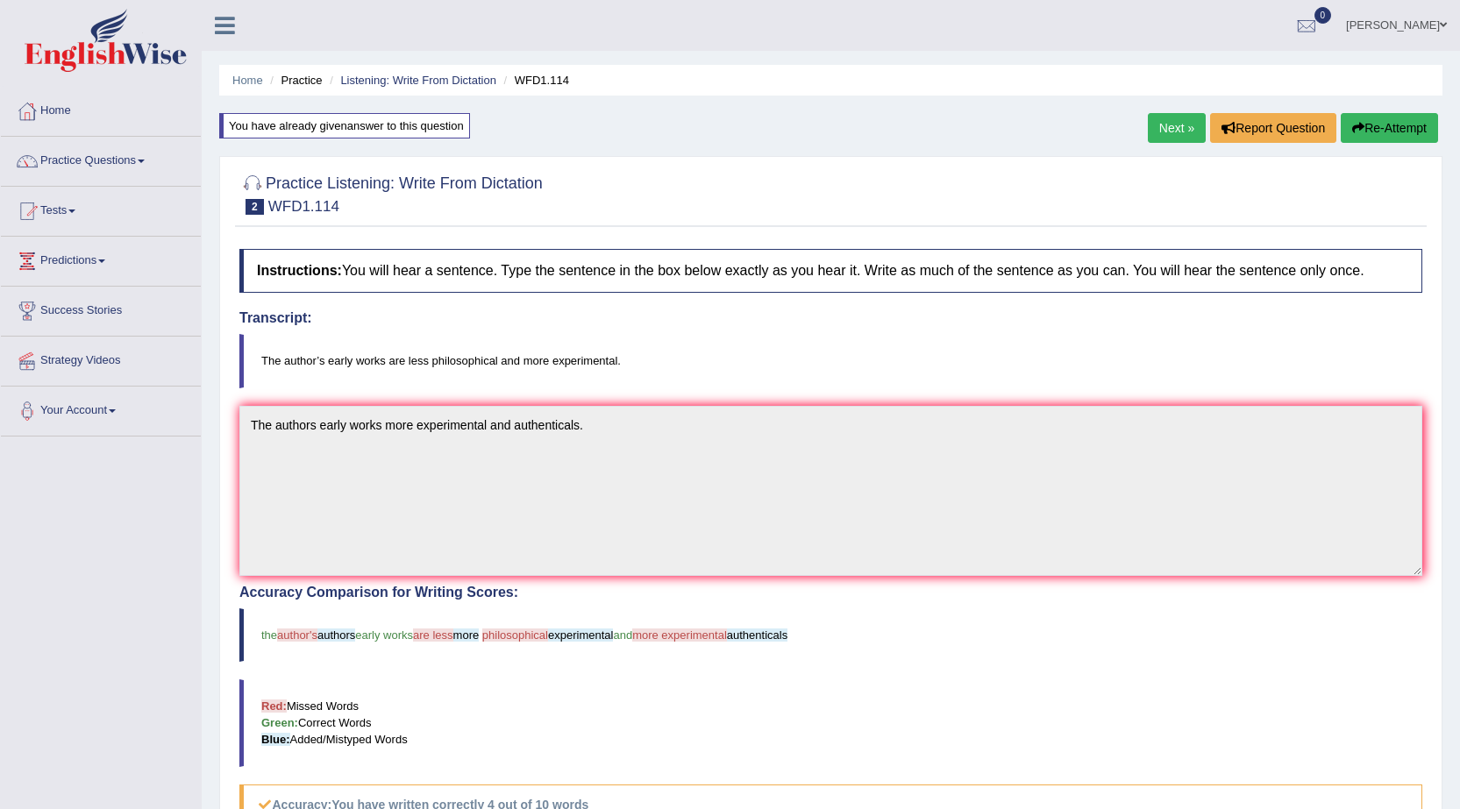
click at [1362, 121] on button "Re-Attempt" at bounding box center [1388, 128] width 97 height 30
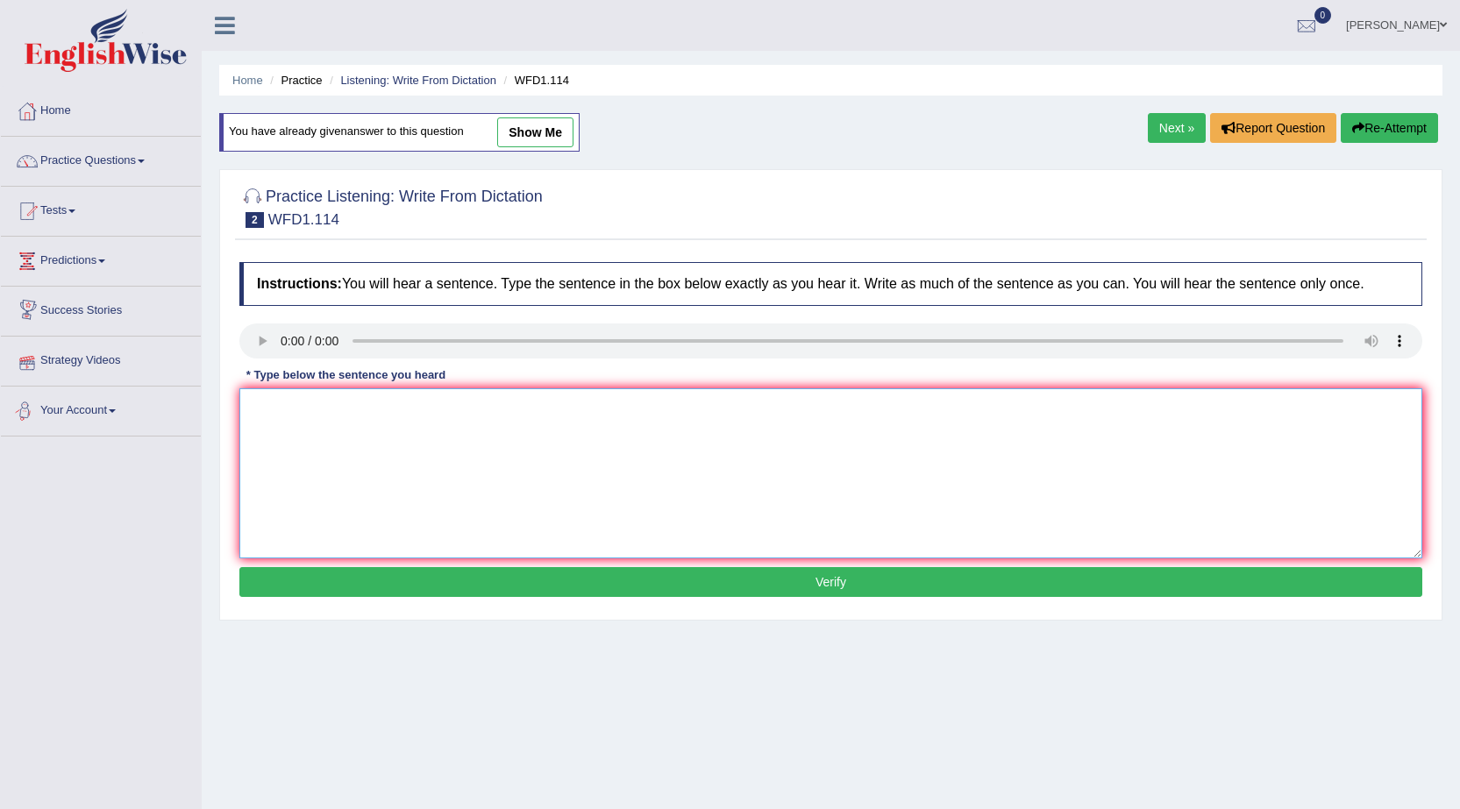
click at [651, 554] on textarea at bounding box center [830, 473] width 1183 height 170
click at [252, 407] on textarea "the authors early works less philosophical and more experimental" at bounding box center [830, 473] width 1183 height 170
type textarea "The authors early works less philosophical and more experimental"
click at [502, 572] on button "Verify" at bounding box center [830, 582] width 1183 height 30
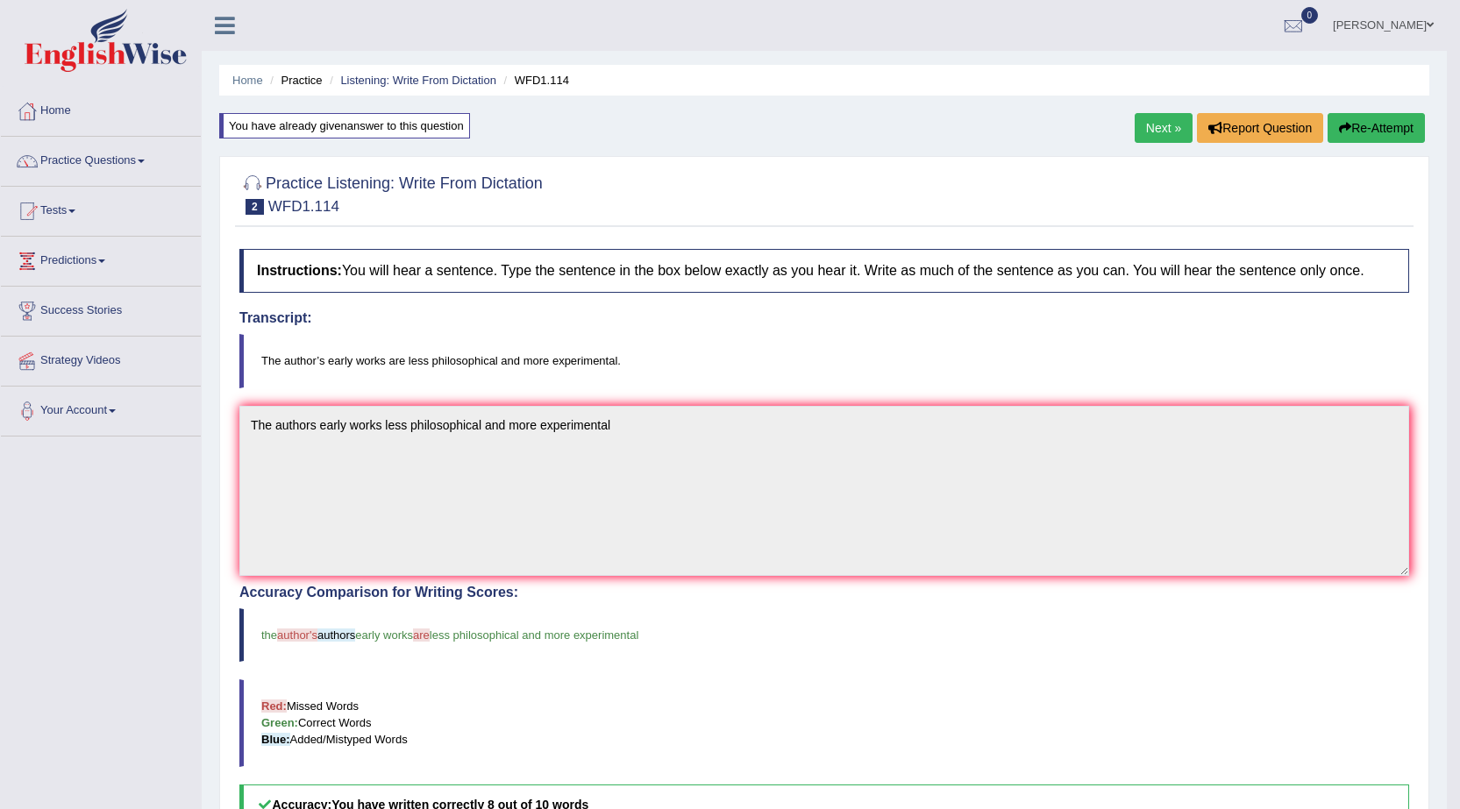
drag, startPoint x: 502, startPoint y: 613, endPoint x: 503, endPoint y: 627, distance: 14.1
click at [503, 615] on blockquote "the author's authors early works are less philosophical and more experimental" at bounding box center [823, 634] width 1169 height 53
click at [501, 628] on blockquote "the author's authors early works are less philosophical and more experimental" at bounding box center [823, 634] width 1169 height 53
click at [475, 357] on blockquote "The author’s early works are less philosophical and more experimental." at bounding box center [823, 360] width 1169 height 53
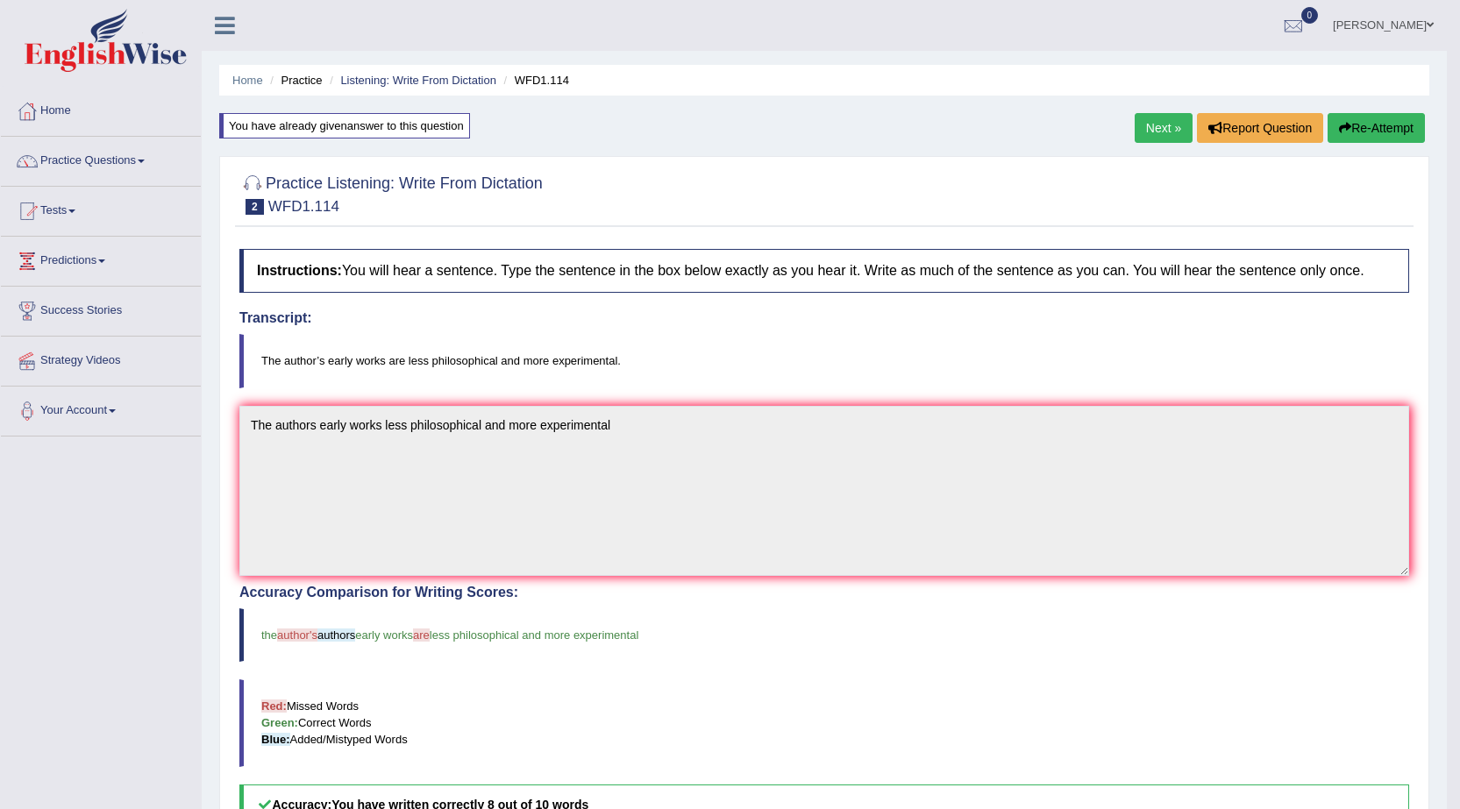
click at [473, 357] on blockquote "The author’s early works are less philosophical and more experimental." at bounding box center [823, 360] width 1169 height 53
click at [628, 362] on blockquote "The author’s early works are less philosophical and more experimental." at bounding box center [823, 360] width 1169 height 53
click at [1171, 116] on link "Next »" at bounding box center [1163, 128] width 58 height 30
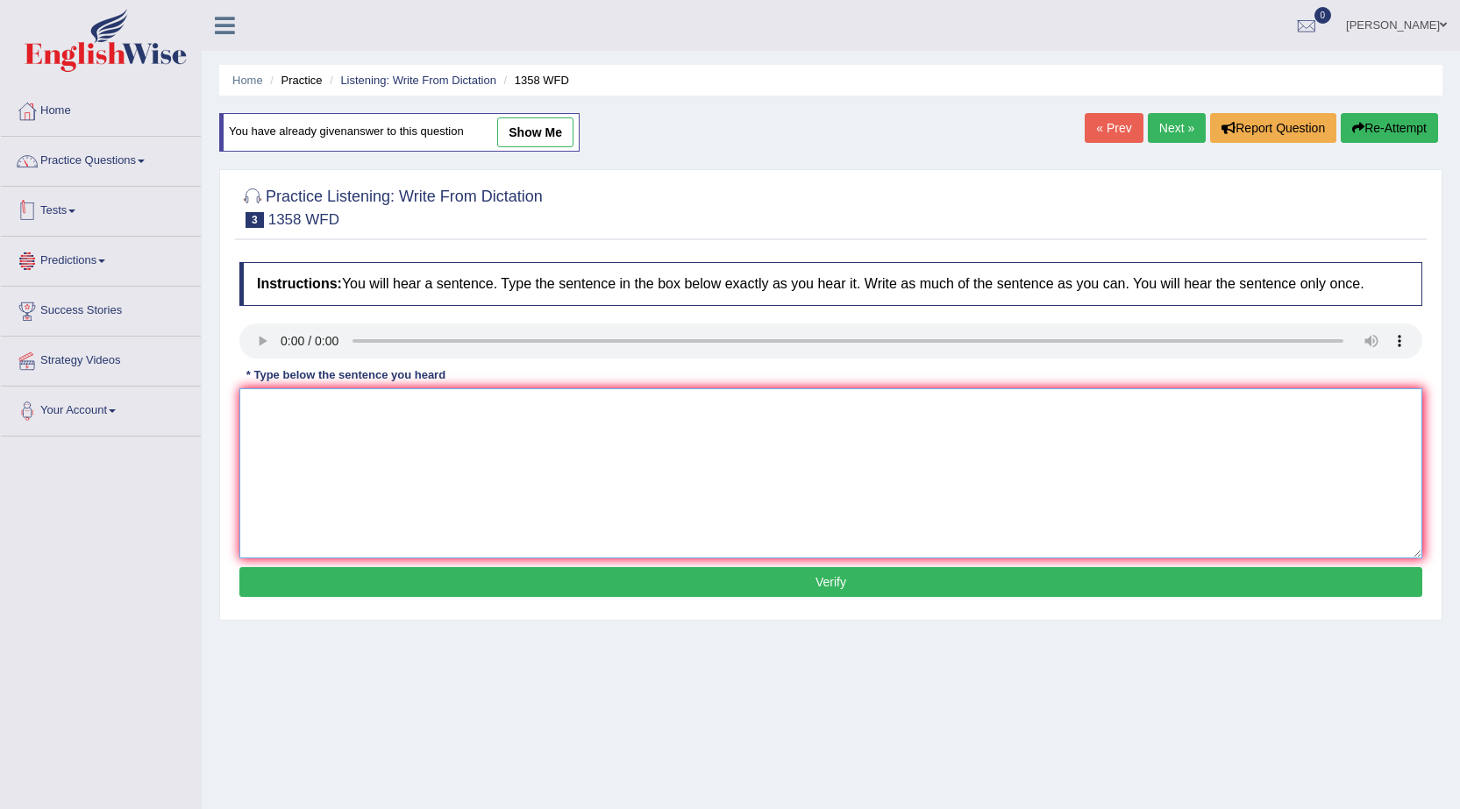
click at [353, 416] on textarea at bounding box center [830, 473] width 1183 height 170
click at [258, 414] on textarea "communication skills have become is more important in recent years." at bounding box center [830, 473] width 1183 height 170
click at [366, 412] on textarea "Communication skills have become is more important in recent years." at bounding box center [830, 473] width 1183 height 170
click at [561, 408] on textarea "Communication skills skill have become is more important in recent years." at bounding box center [830, 473] width 1183 height 170
click at [570, 409] on textarea "Communication skills skill have become is more important in recent years." at bounding box center [830, 473] width 1183 height 170
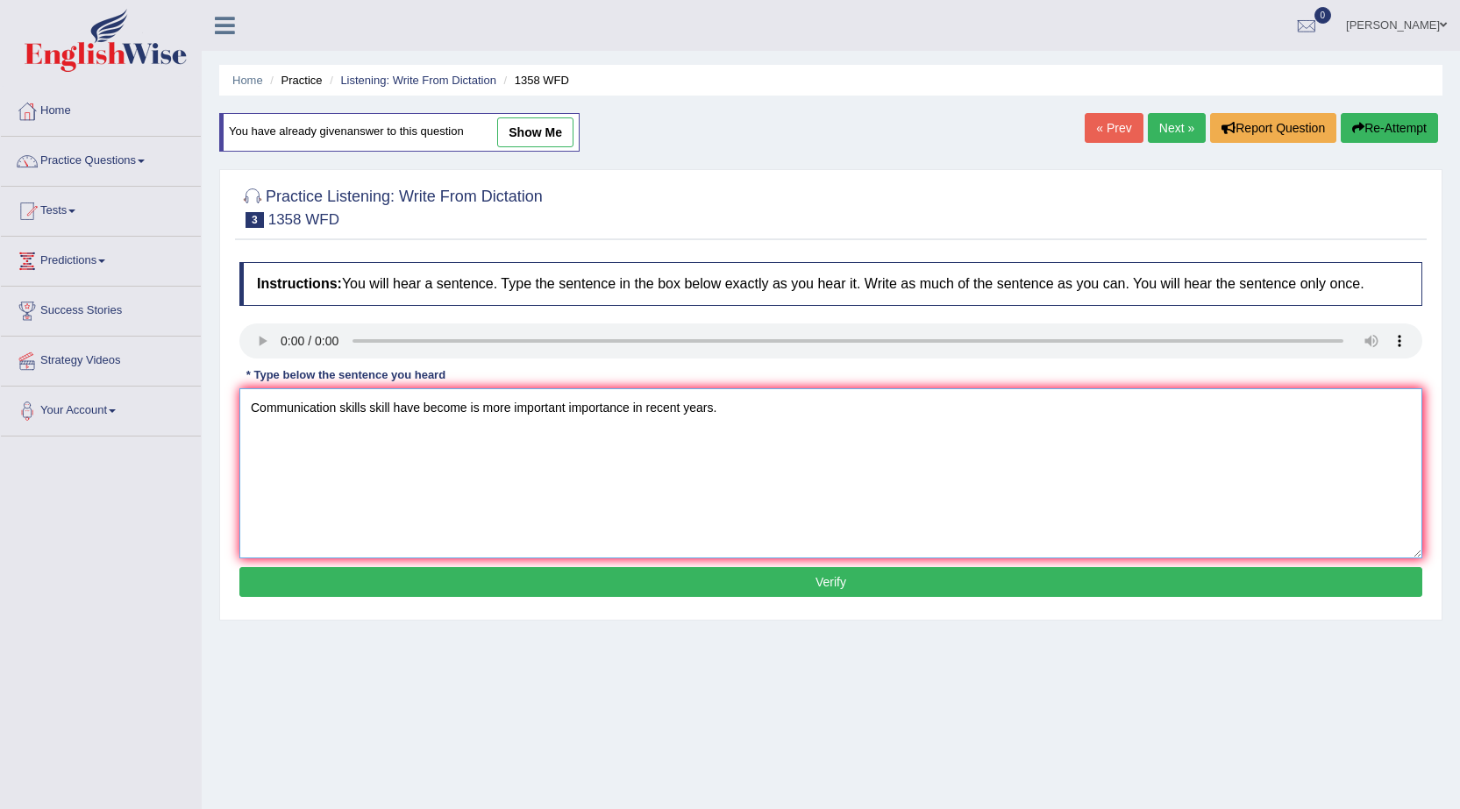
click at [738, 409] on textarea "Communication skills skill have become is more important importance in recent y…" at bounding box center [830, 473] width 1183 height 170
type textarea "Communication skills skill have become is more important importance in recent y…"
click at [726, 585] on button "Verify" at bounding box center [830, 582] width 1183 height 30
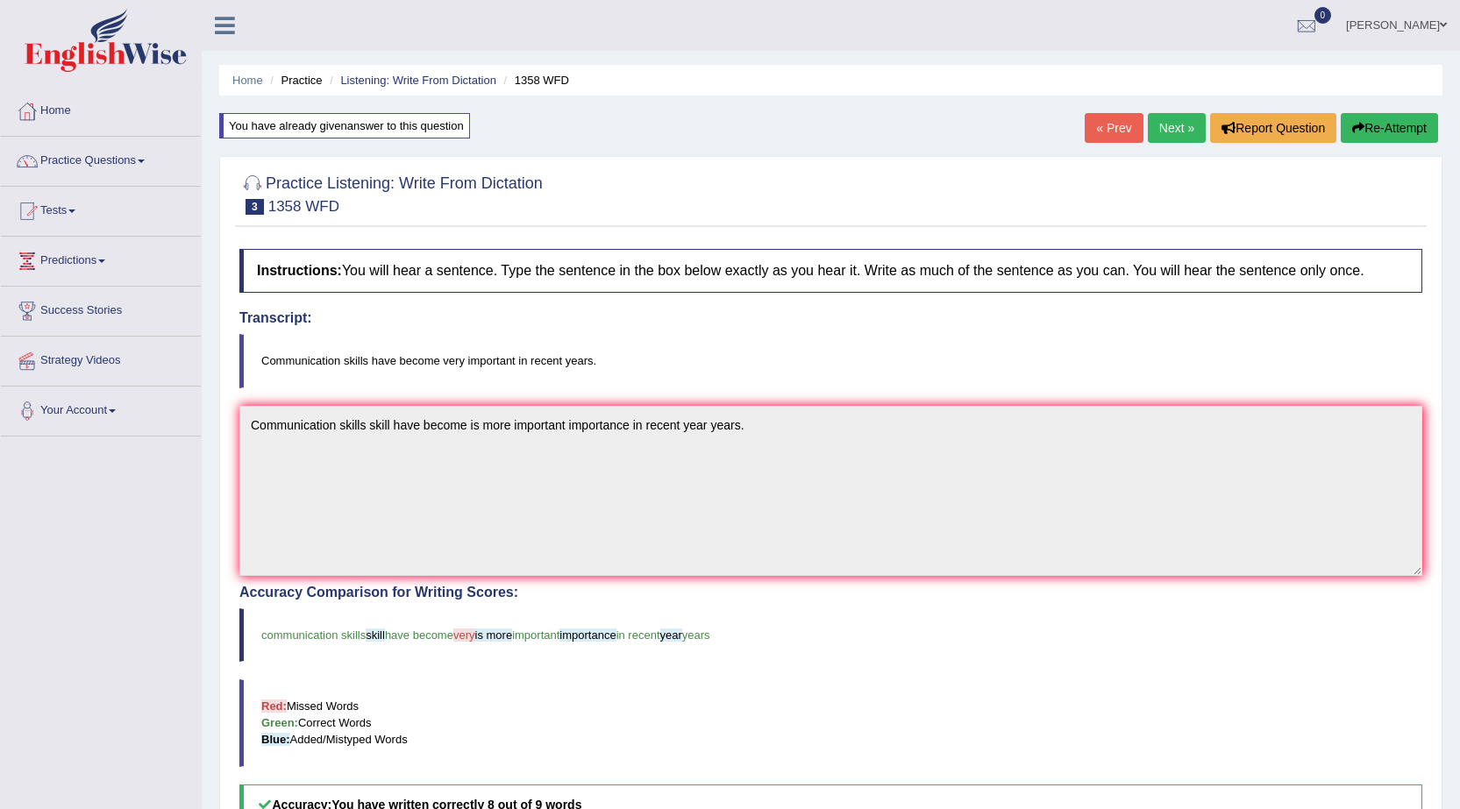
click at [1175, 133] on link "Next »" at bounding box center [1177, 128] width 58 height 30
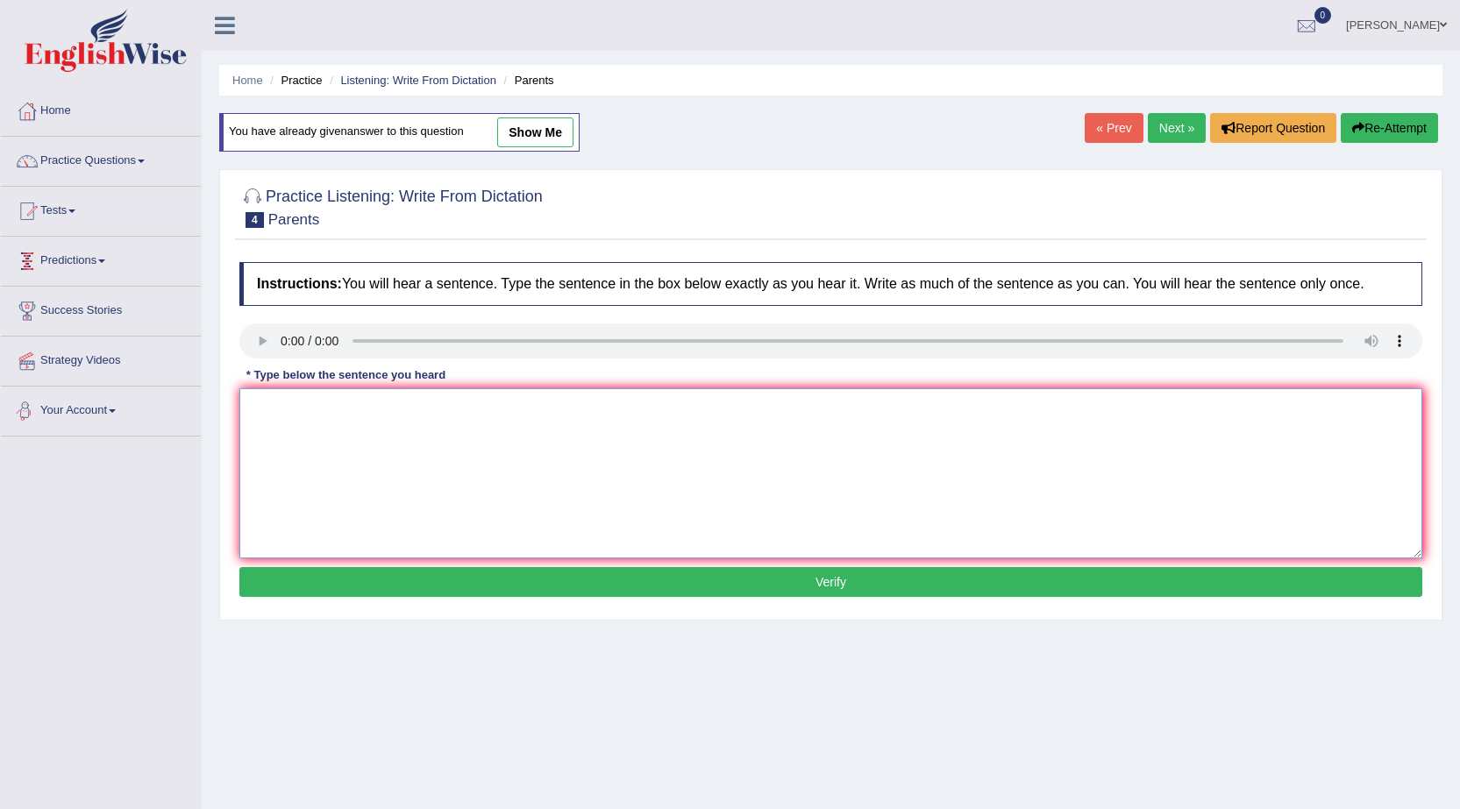
drag, startPoint x: 455, startPoint y: 453, endPoint x: 482, endPoint y: 477, distance: 36.0
click at [458, 453] on textarea at bounding box center [830, 473] width 1183 height 170
type textarea "t"
click at [378, 403] on textarea "parents atttend children education to their children" at bounding box center [830, 473] width 1183 height 170
click at [521, 400] on textarea "parents atttend education to their children" at bounding box center [830, 473] width 1183 height 170
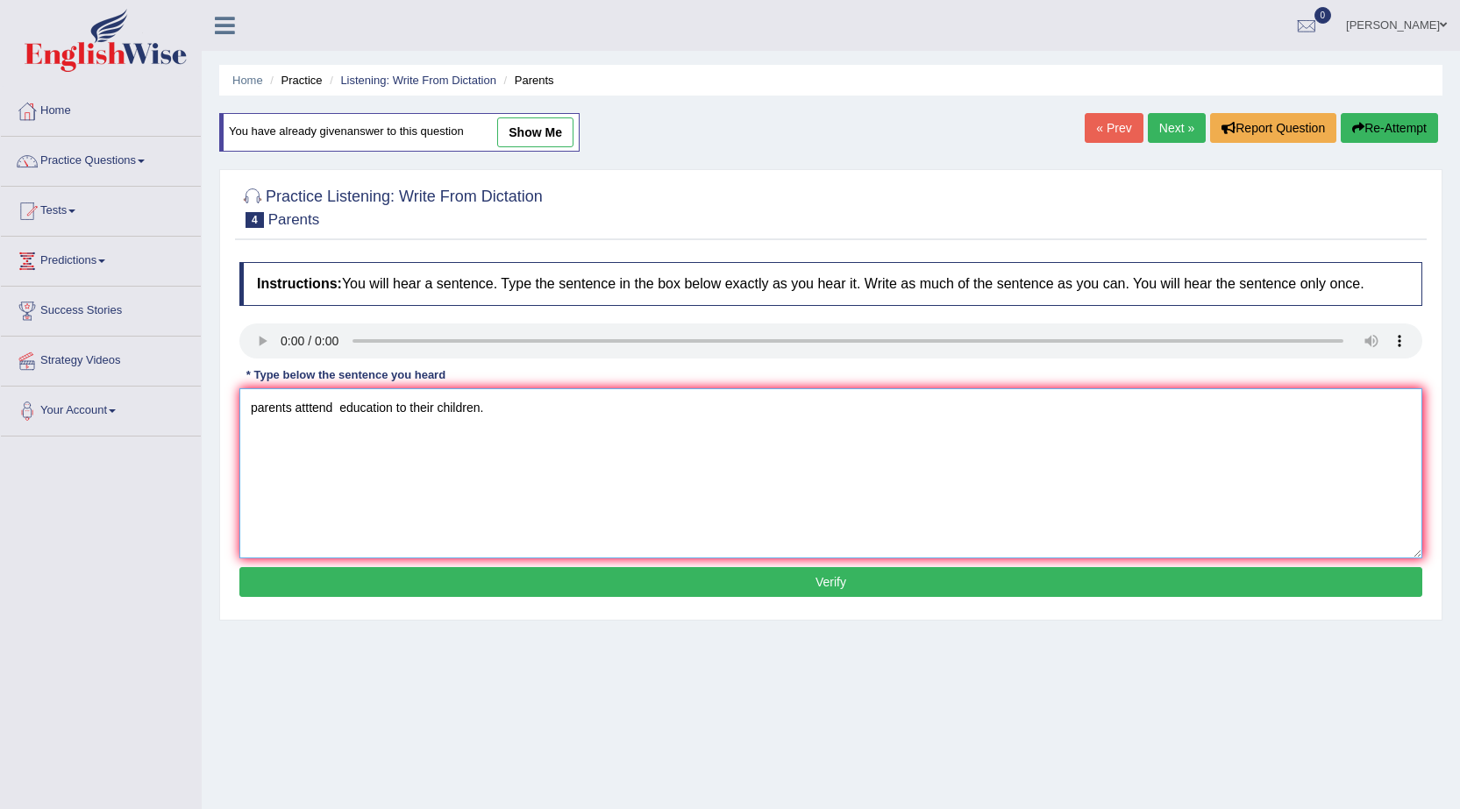
click at [333, 412] on textarea "parents atttend education to their children." at bounding box center [830, 473] width 1183 height 170
click at [338, 407] on textarea "parents atttend education to their children." at bounding box center [830, 473] width 1183 height 170
click at [259, 403] on textarea "parents atttend education to their children." at bounding box center [830, 473] width 1183 height 170
type textarea "Parents atttend education to their children."
click at [343, 574] on button "Verify" at bounding box center [830, 582] width 1183 height 30
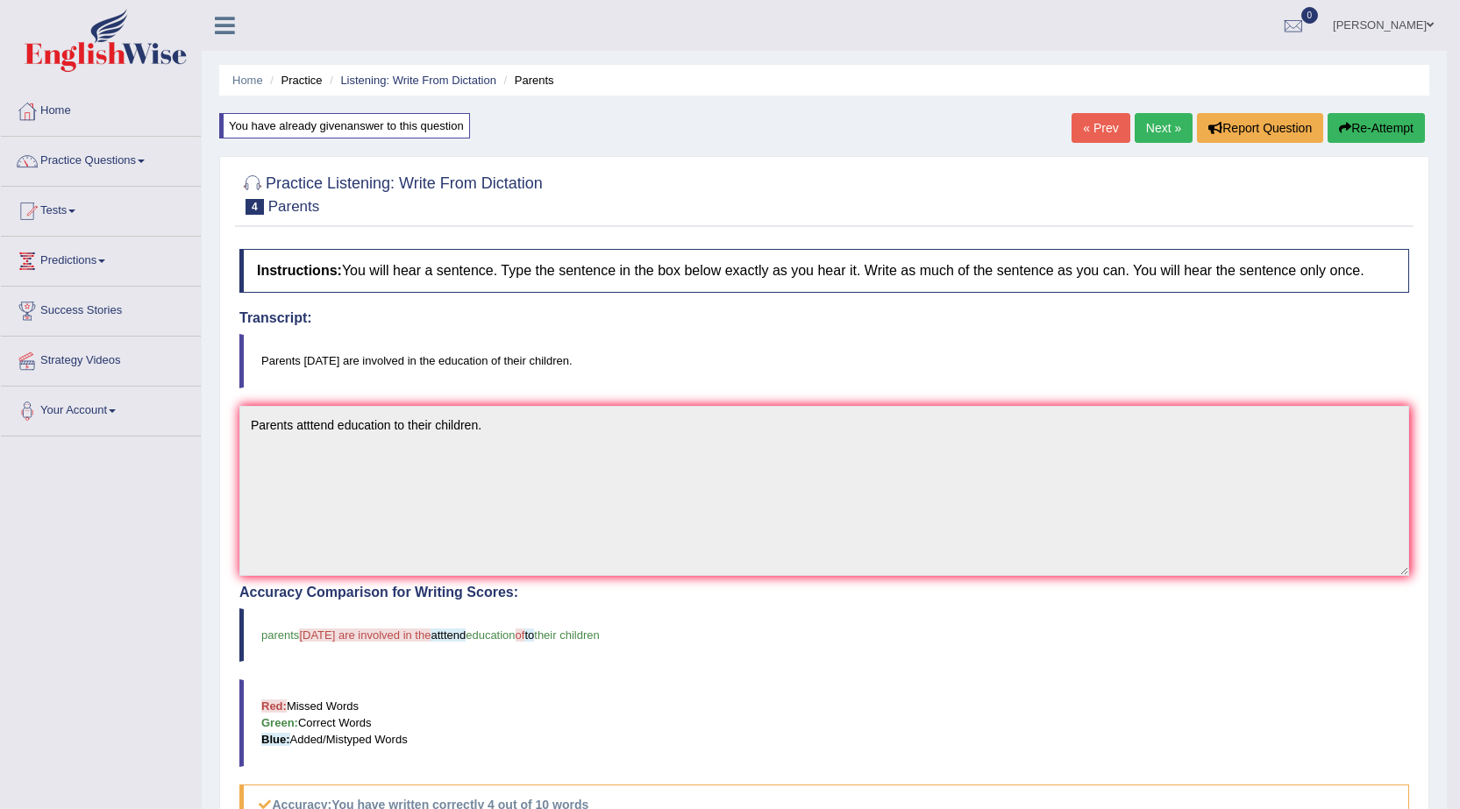
click at [1387, 124] on button "Re-Attempt" at bounding box center [1375, 128] width 97 height 30
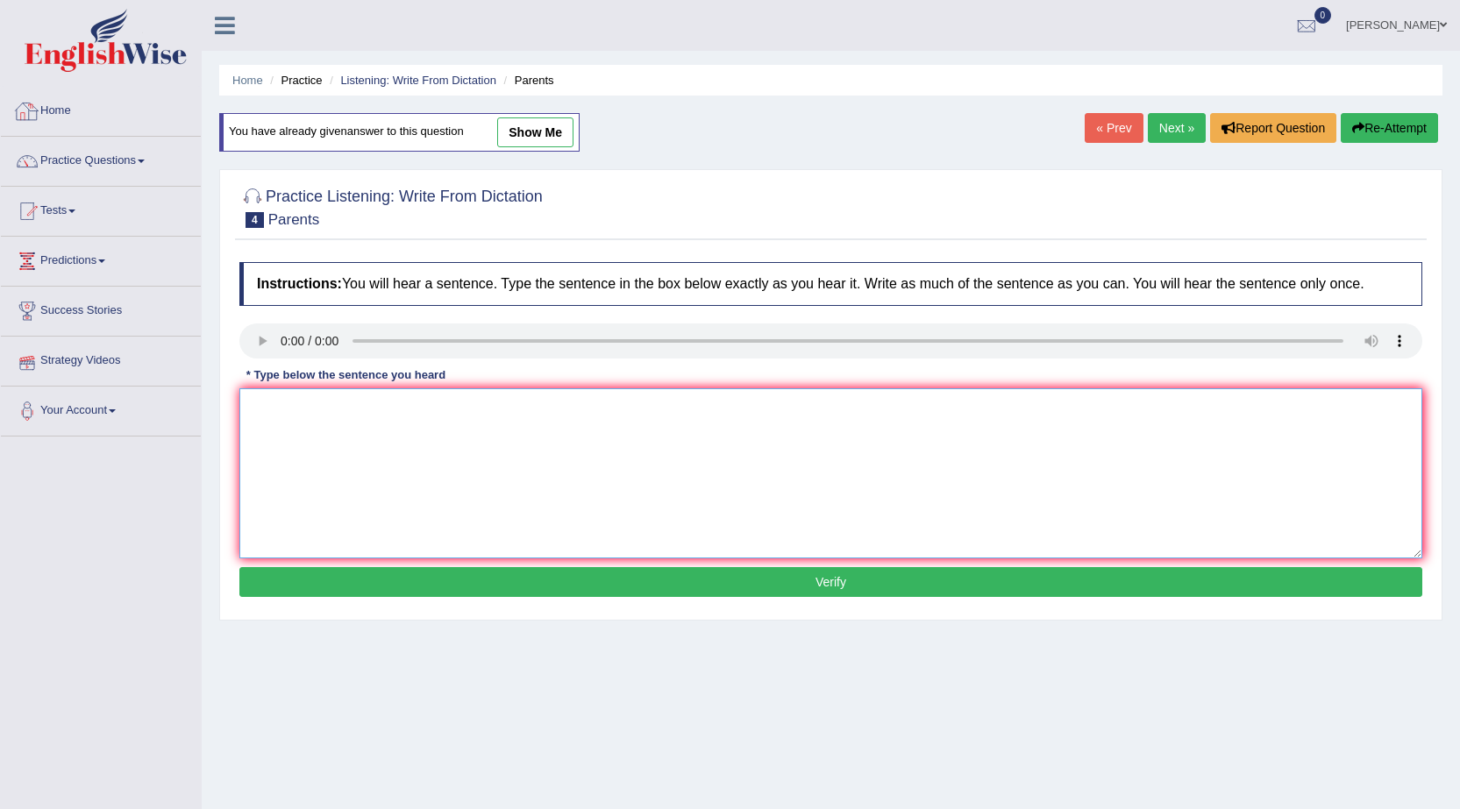
click at [522, 477] on textarea at bounding box center [830, 473] width 1183 height 170
click at [257, 409] on textarea "parents today are involved education to their children" at bounding box center [830, 473] width 1183 height 170
click at [399, 409] on textarea "Parents today are involved education to their children" at bounding box center [830, 473] width 1183 height 170
click at [599, 415] on textarea "Parents today are involved involve education to their children" at bounding box center [830, 473] width 1183 height 170
type textarea "Parents today are involved involve education to their children childrens."
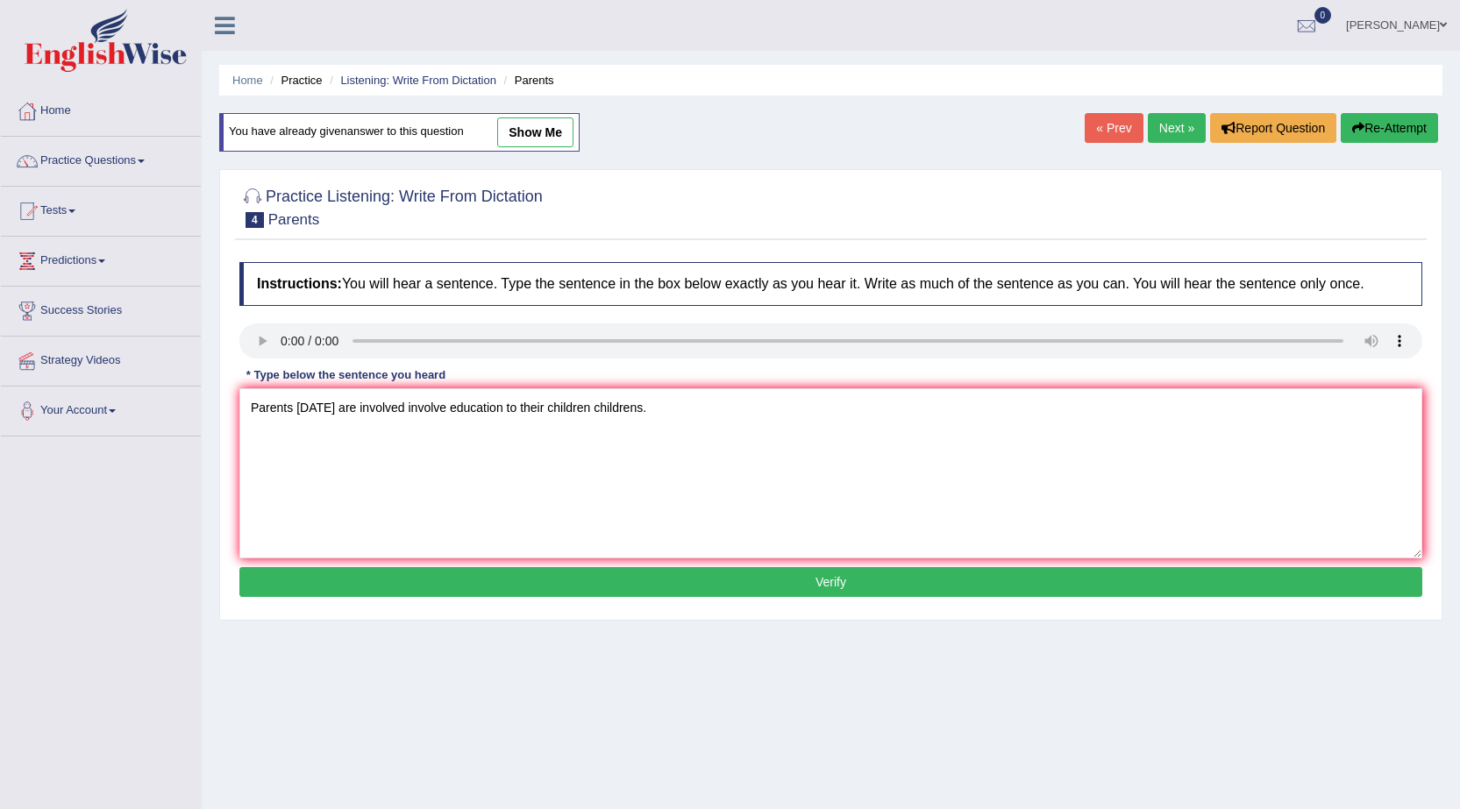
click at [668, 580] on button "Verify" at bounding box center [830, 582] width 1183 height 30
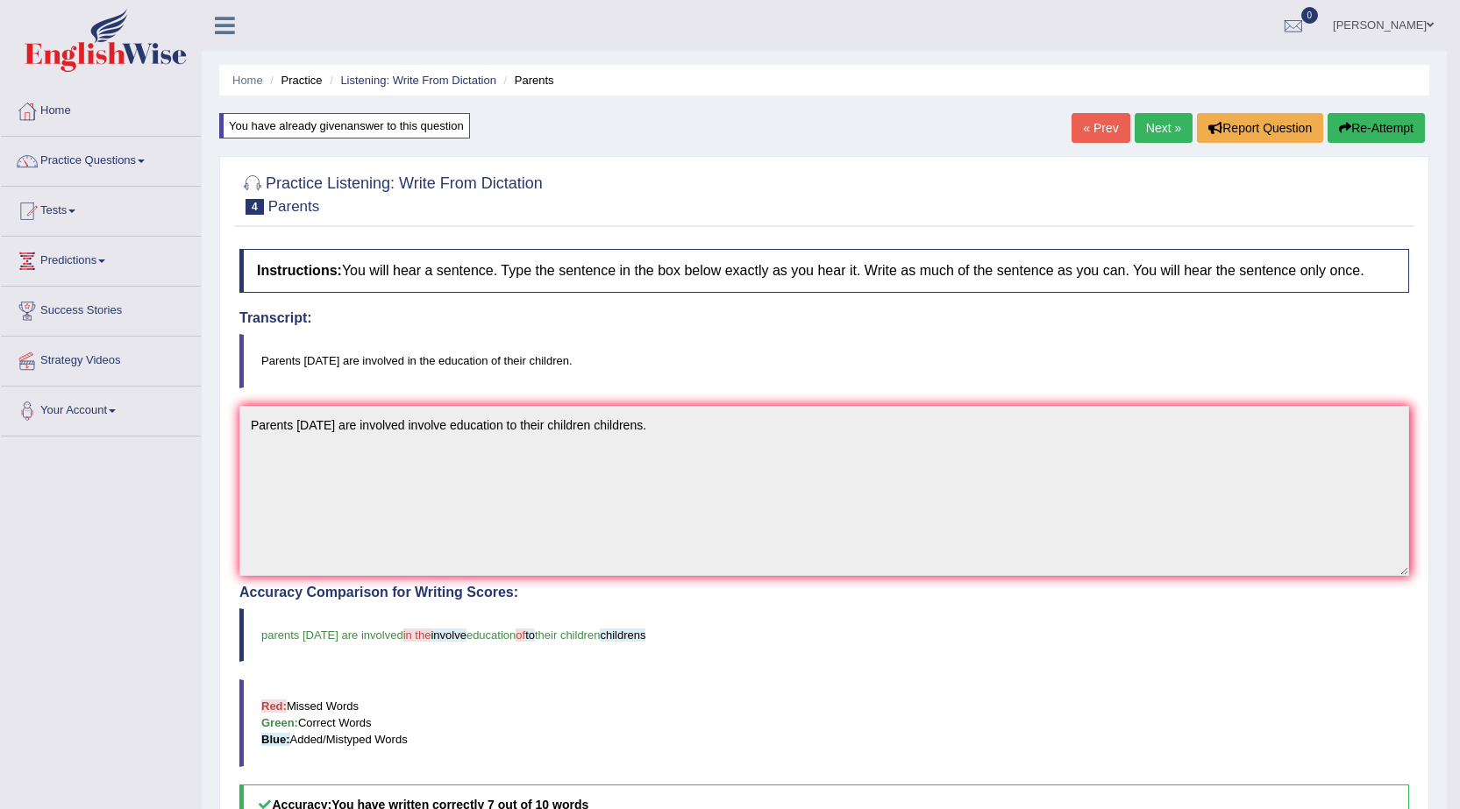
click at [1163, 119] on link "Next »" at bounding box center [1163, 128] width 58 height 30
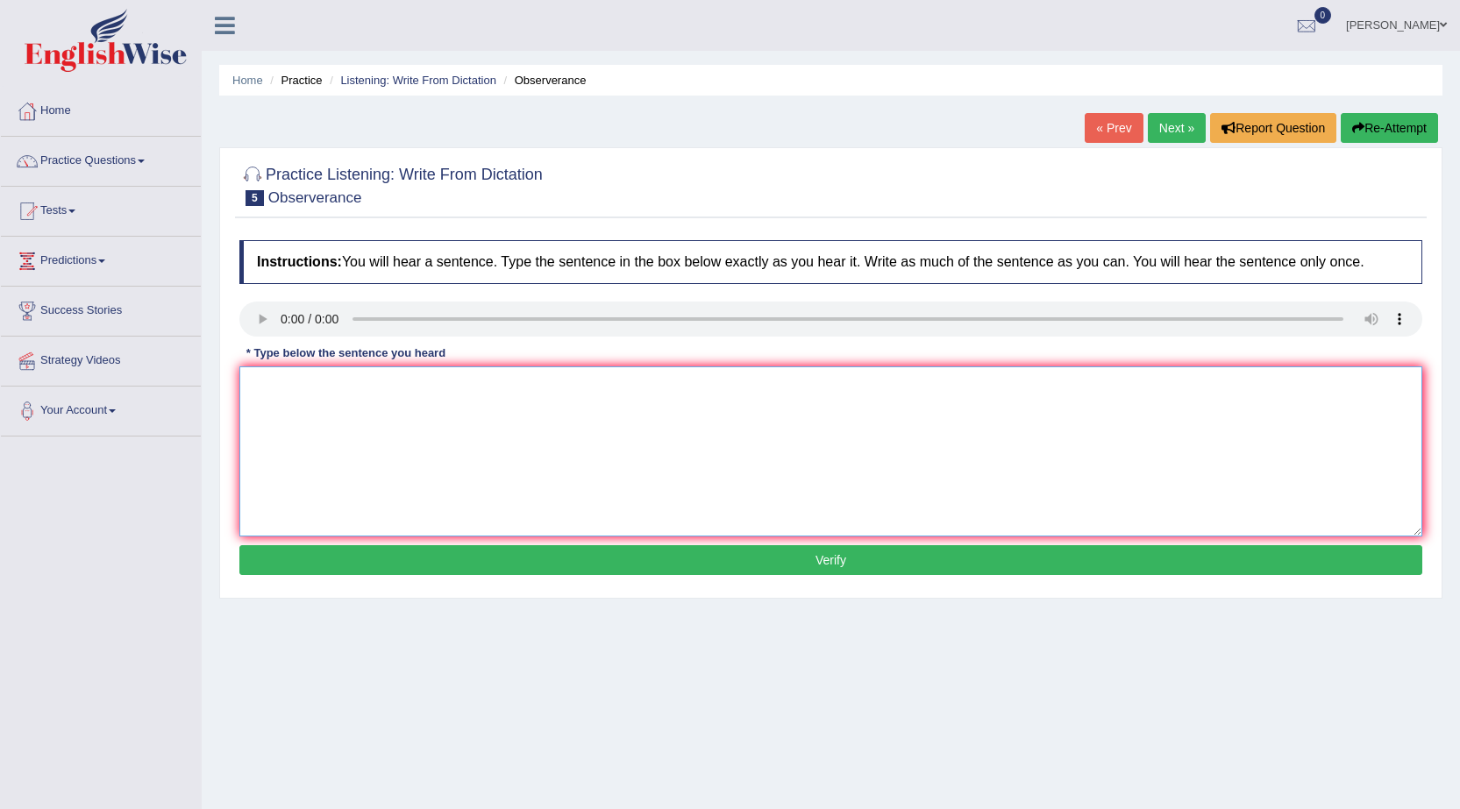
click at [436, 382] on textarea at bounding box center [830, 451] width 1183 height 170
click at [256, 383] on textarea "observers waiting nervous beneath for concert." at bounding box center [830, 451] width 1183 height 170
click at [398, 387] on textarea "Observers waiting nervous beneath for concert." at bounding box center [830, 451] width 1183 height 170
click at [619, 402] on textarea "Observers waiting nervous beneath for concert." at bounding box center [830, 451] width 1183 height 170
click at [400, 386] on textarea "Observers waiting nervous beneath for concert." at bounding box center [830, 451] width 1183 height 170
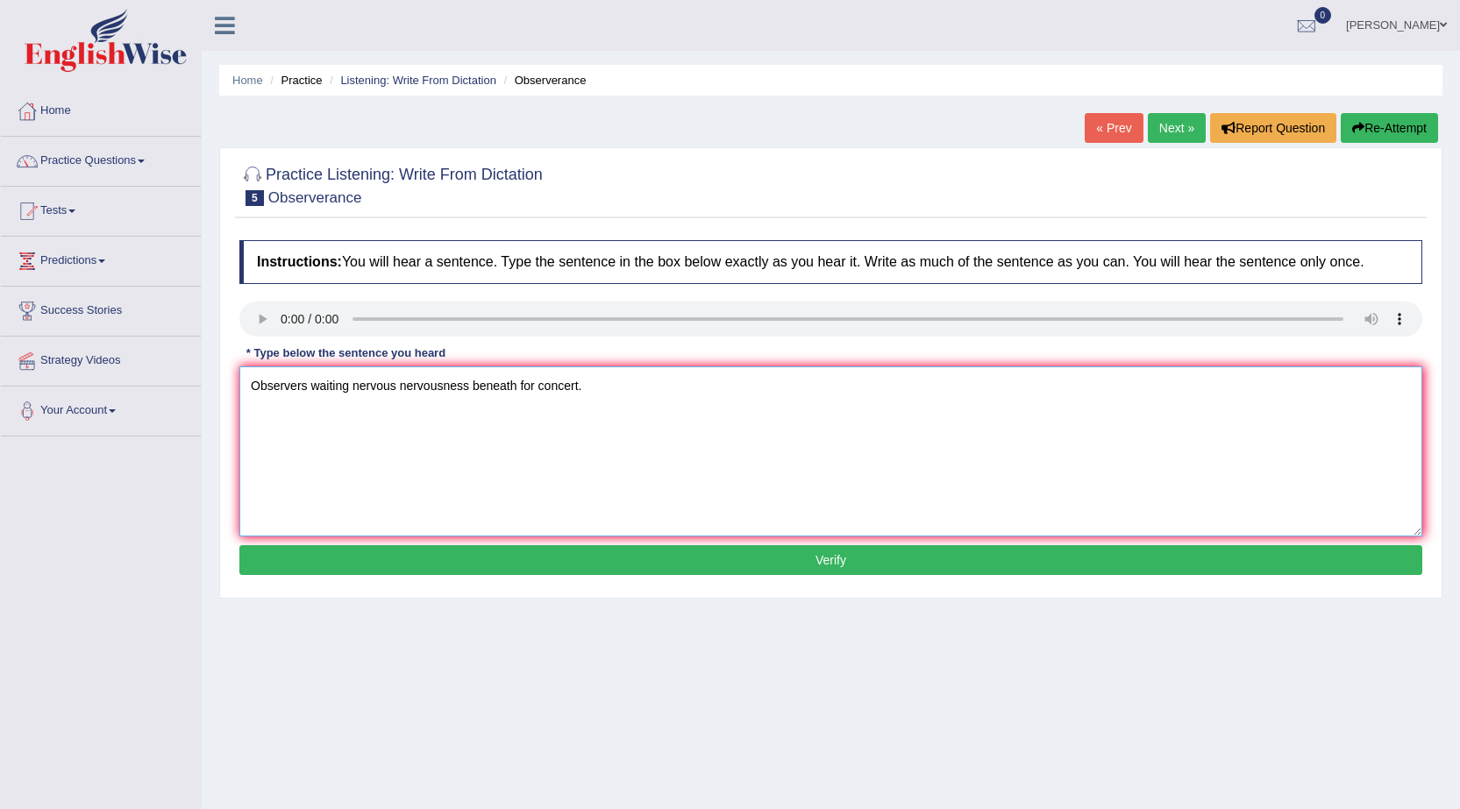
click at [590, 390] on textarea "Observers waiting nervous nervousness beneath for concert." at bounding box center [830, 451] width 1183 height 170
type textarea "Observers waiting nervous nervousness beneath for concert.."
click at [535, 553] on button "Verify" at bounding box center [830, 560] width 1183 height 30
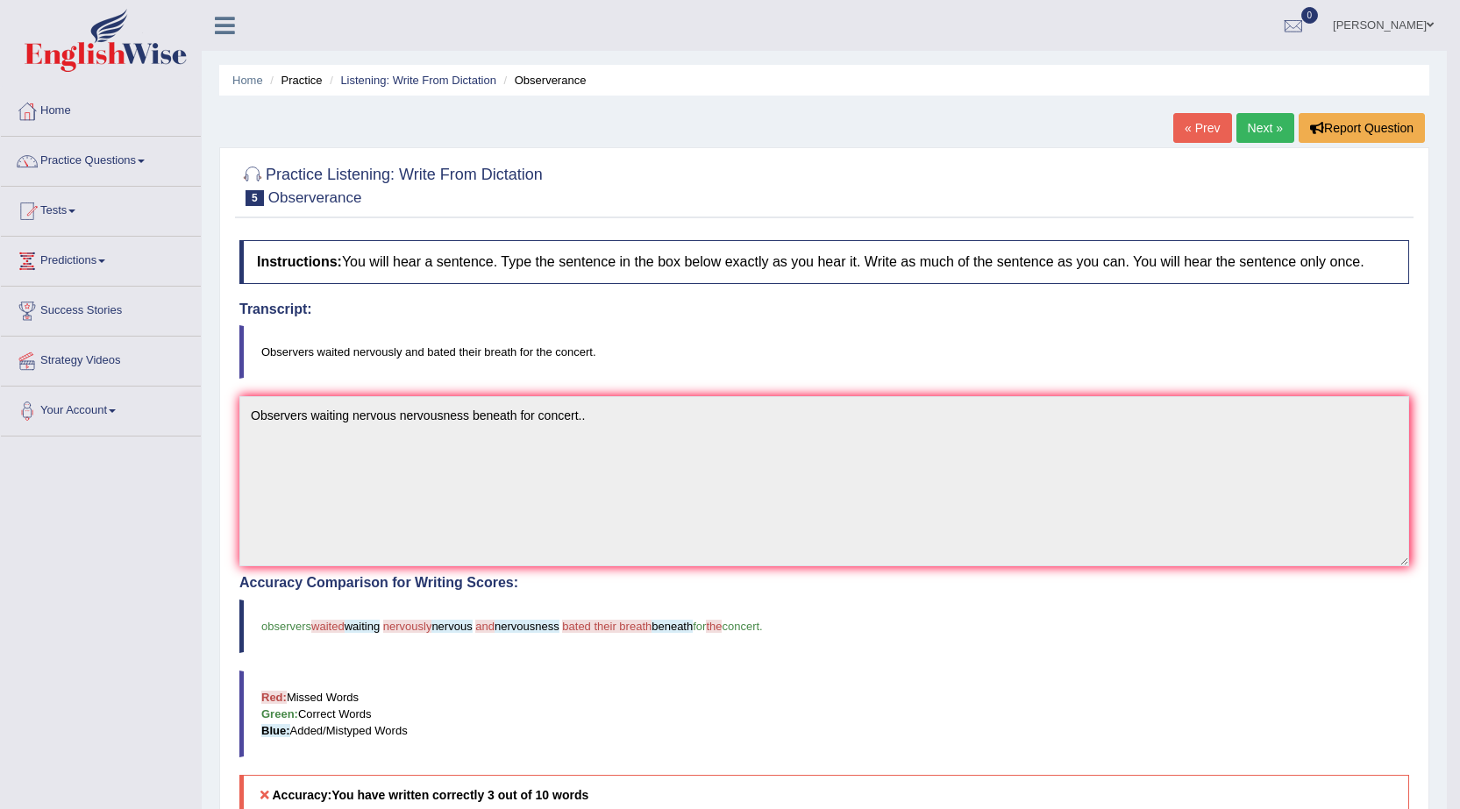
click at [1259, 129] on link "Next »" at bounding box center [1265, 128] width 58 height 30
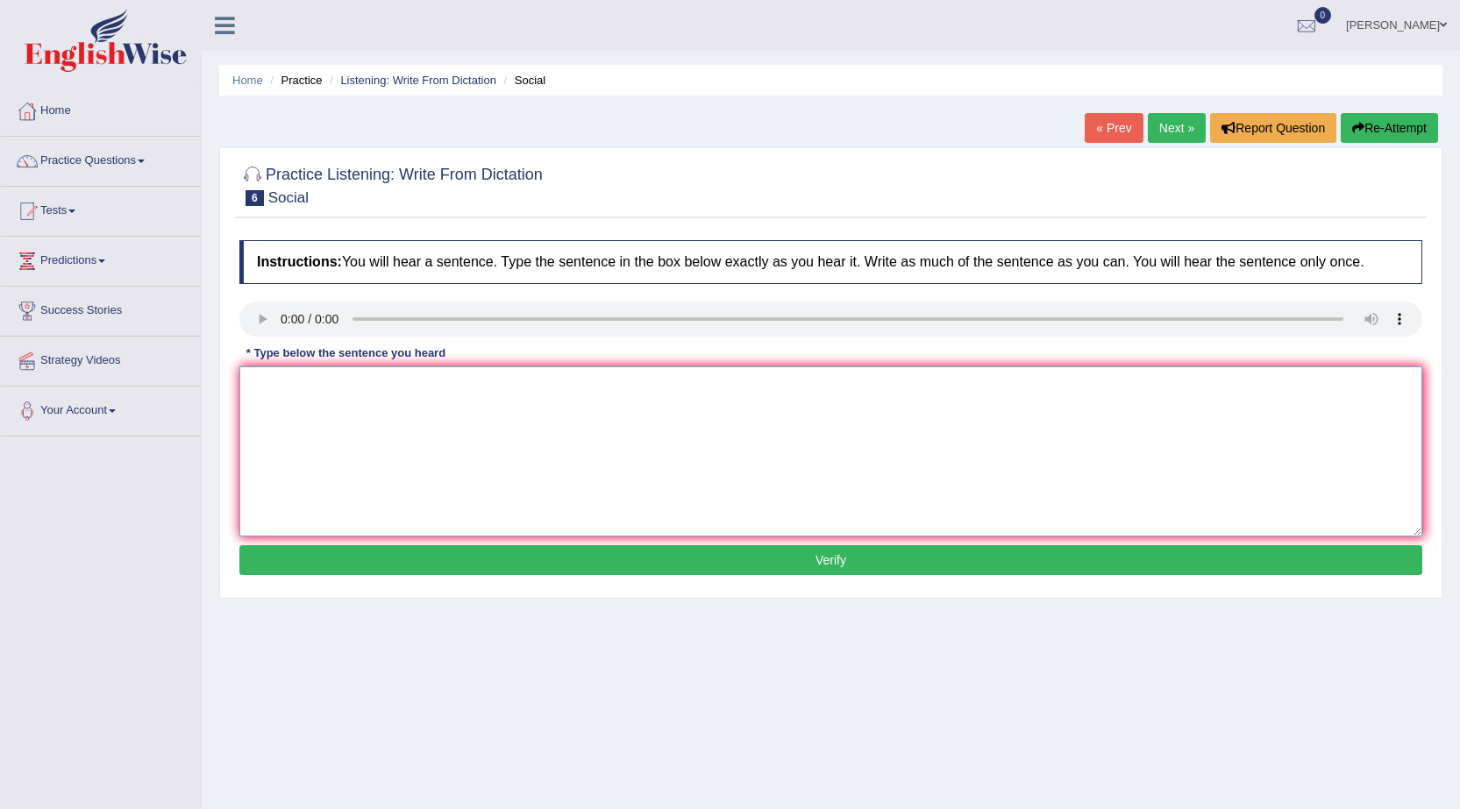
click at [380, 408] on textarea at bounding box center [830, 451] width 1183 height 170
click at [338, 387] on textarea "social policy th eway society meet" at bounding box center [830, 451] width 1183 height 170
click at [317, 388] on textarea "social policy the way society meet" at bounding box center [830, 451] width 1183 height 170
click at [551, 395] on textarea "social policy develop the way society meet" at bounding box center [830, 451] width 1183 height 170
click at [443, 530] on textarea "social policy develop the way society meet." at bounding box center [830, 451] width 1183 height 170
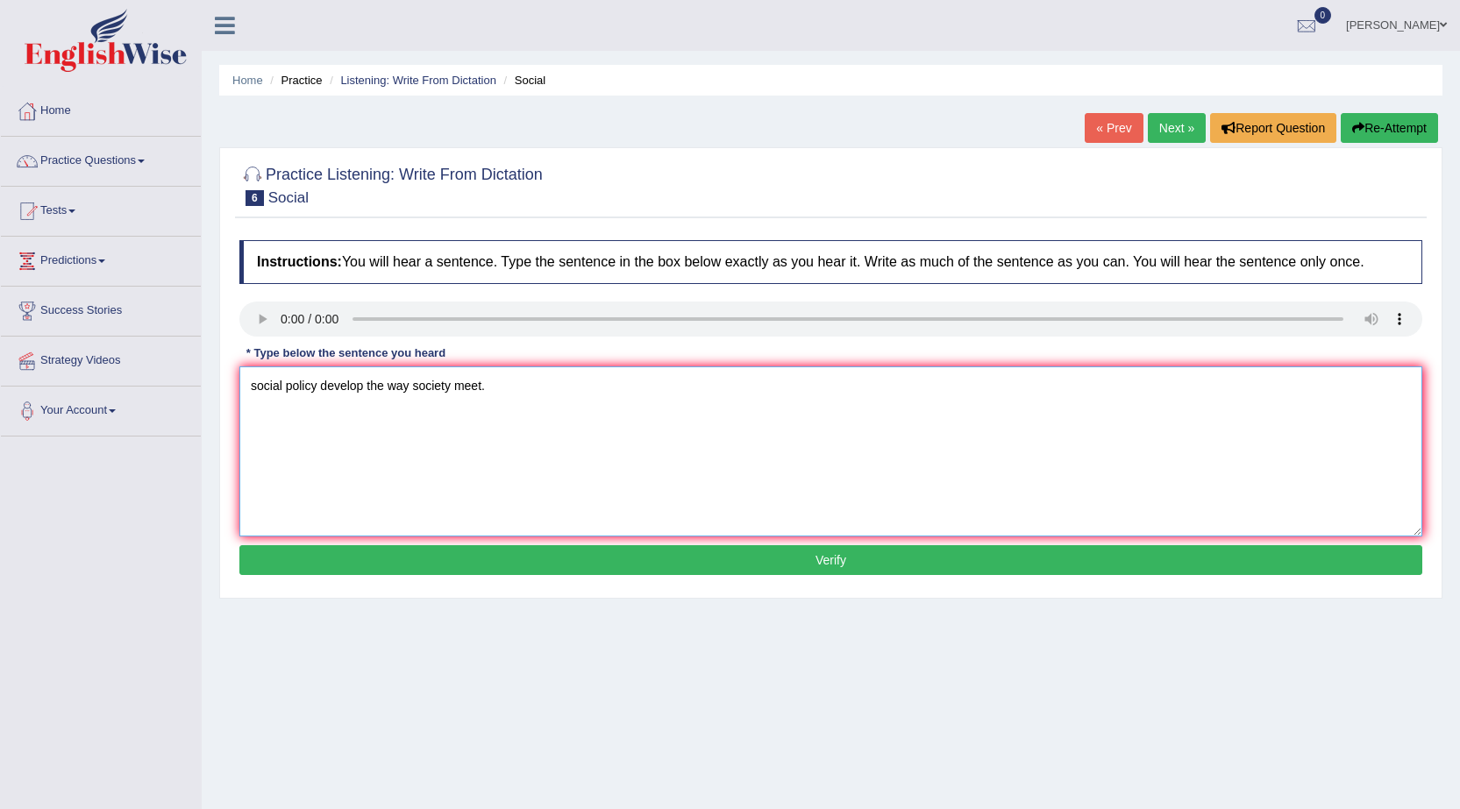
type textarea "social policy develop the way society meet."
click at [440, 551] on button "Verify" at bounding box center [830, 560] width 1183 height 30
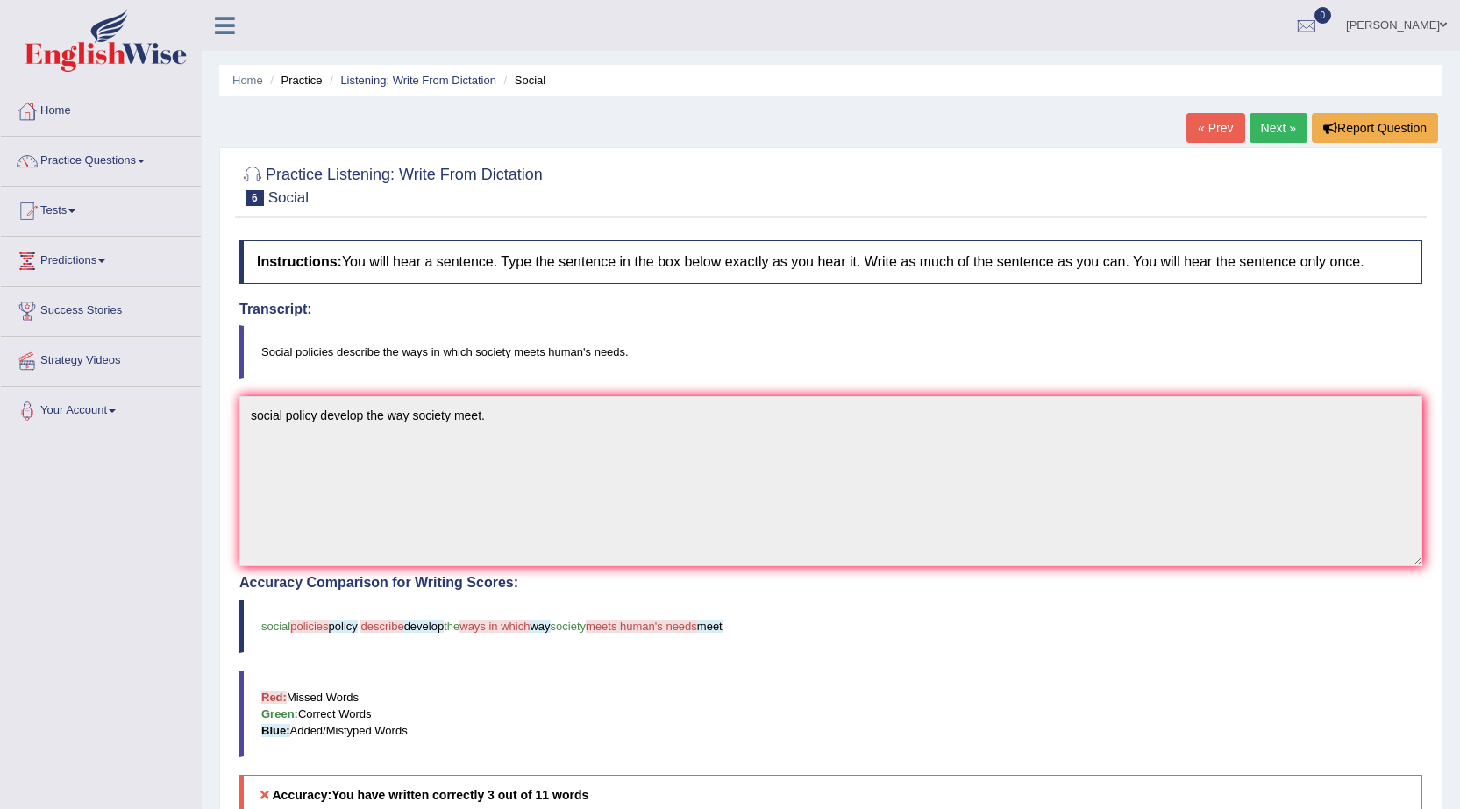
click at [1430, 29] on link "Bibek Shrestha" at bounding box center [1396, 23] width 127 height 46
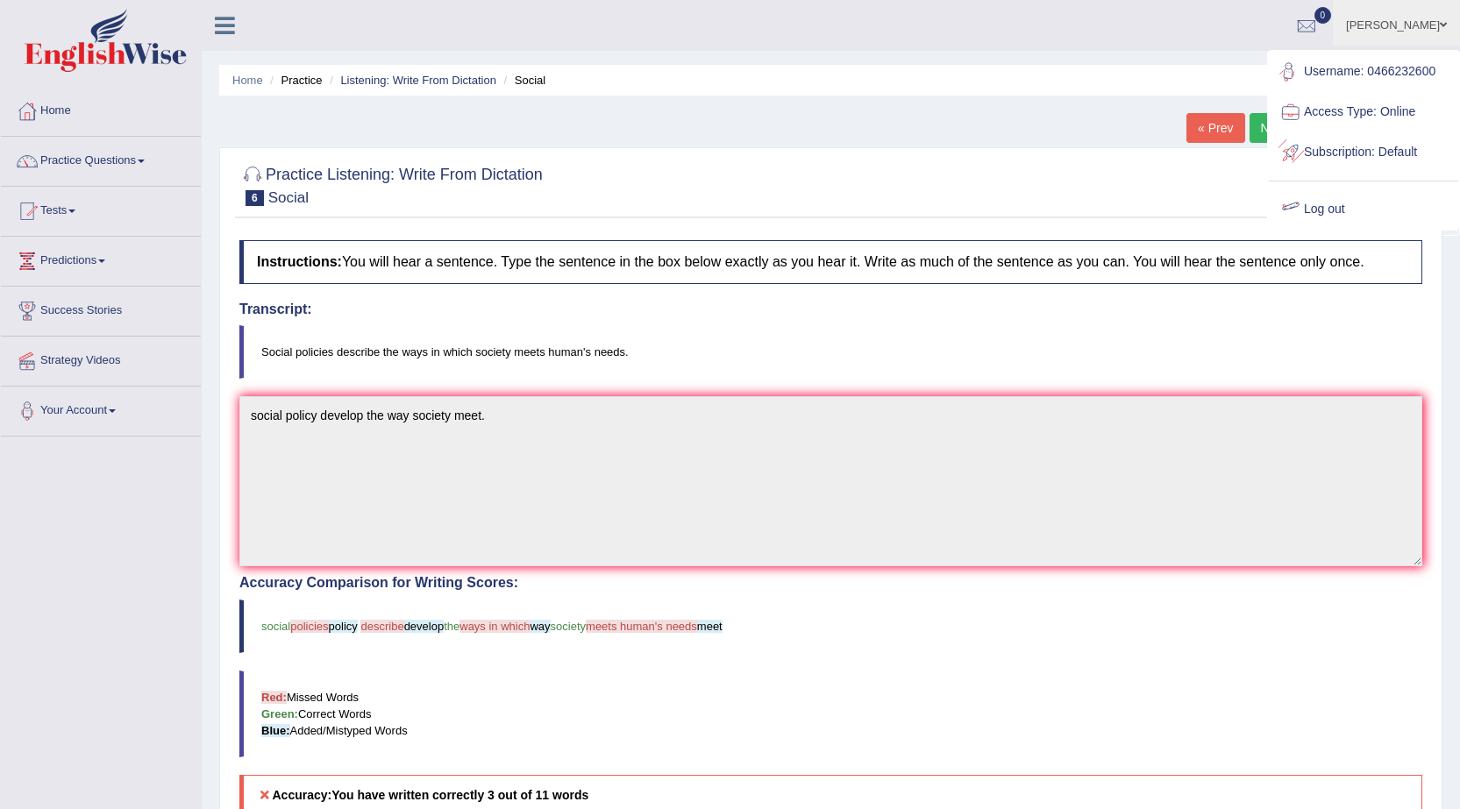
click at [1320, 202] on link "Log out" at bounding box center [1363, 209] width 189 height 40
